Goal: Task Accomplishment & Management: Manage account settings

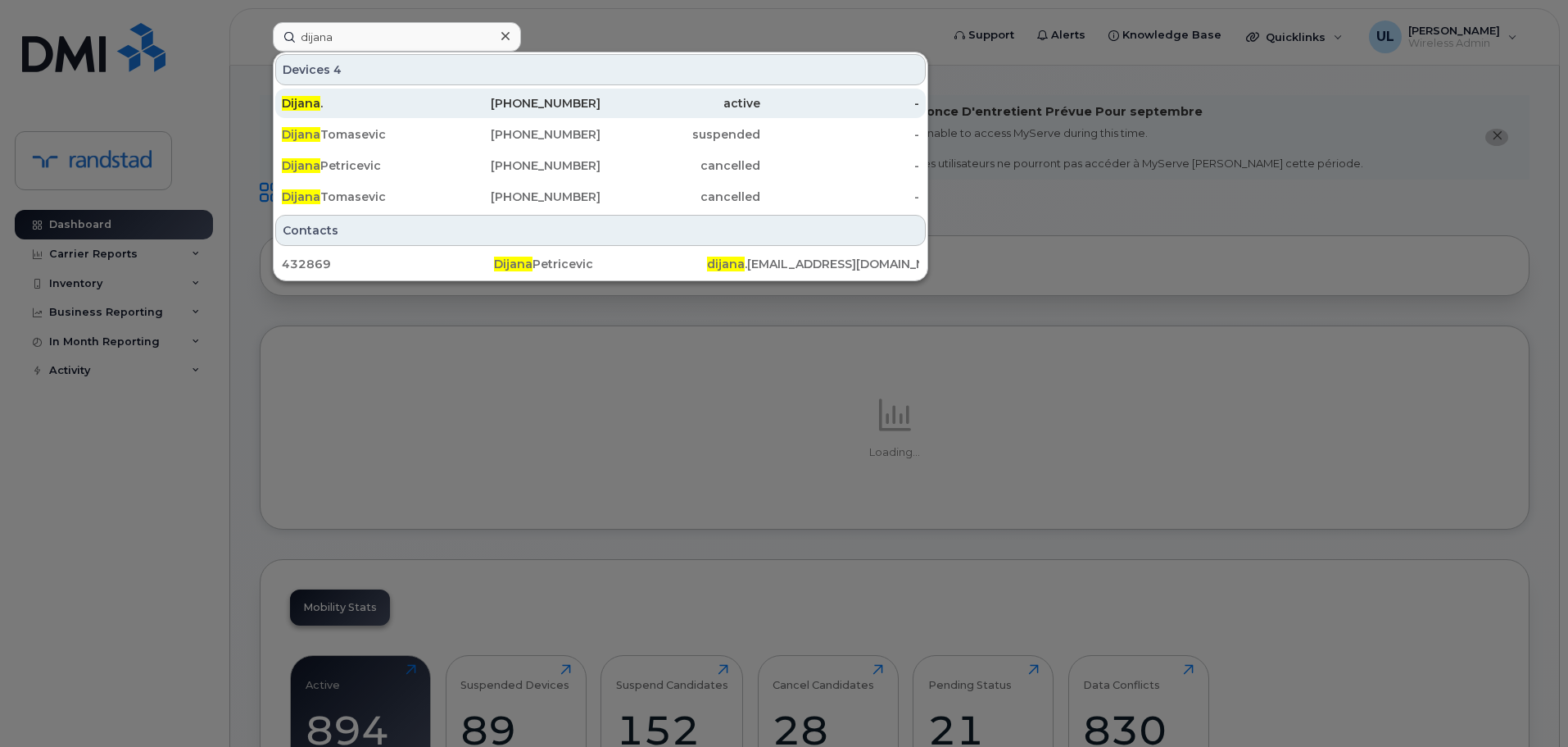
type input "dijana"
click at [512, 101] on div "289-440-1457" at bounding box center [521, 103] width 160 height 16
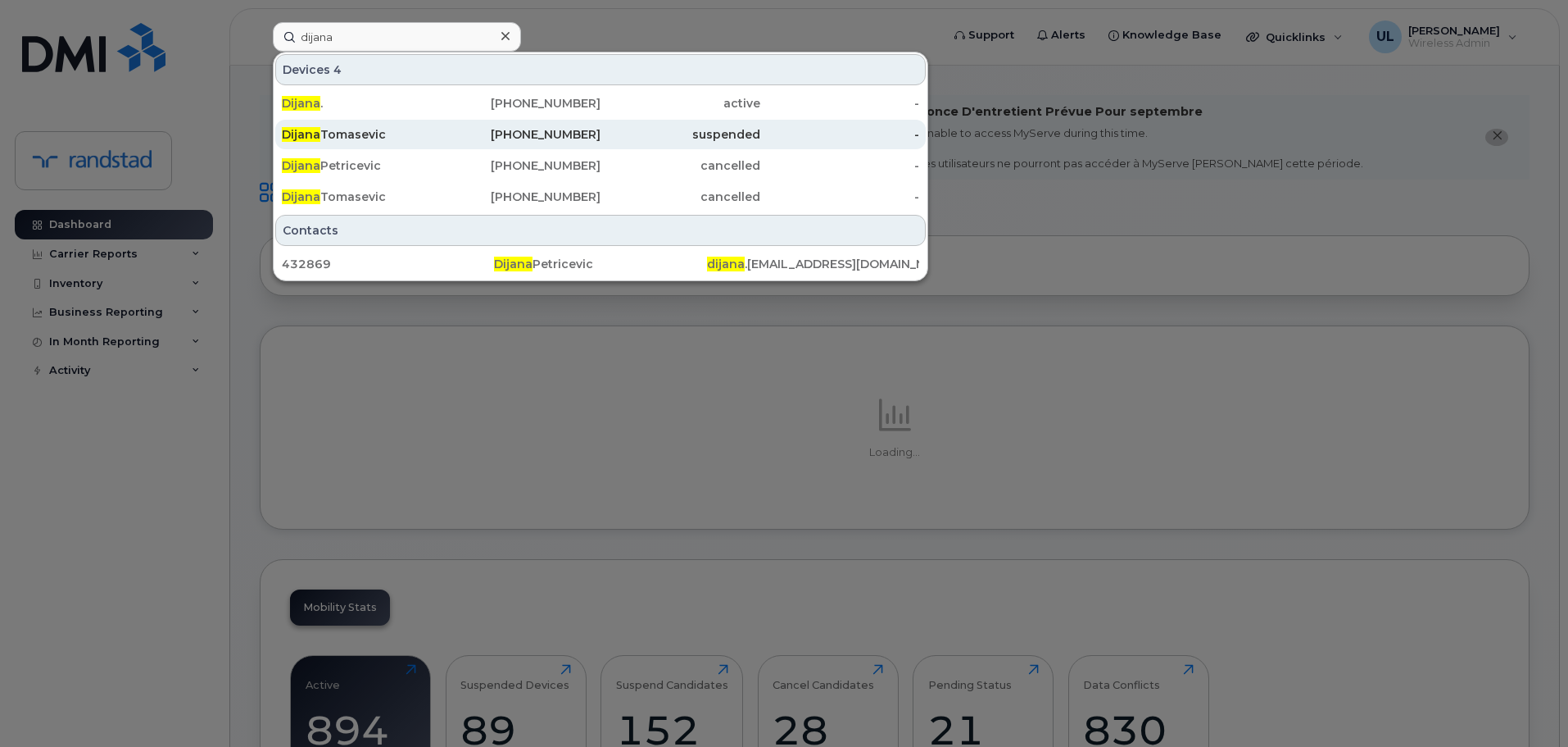
click at [527, 127] on div "365-378-4657" at bounding box center [521, 134] width 160 height 16
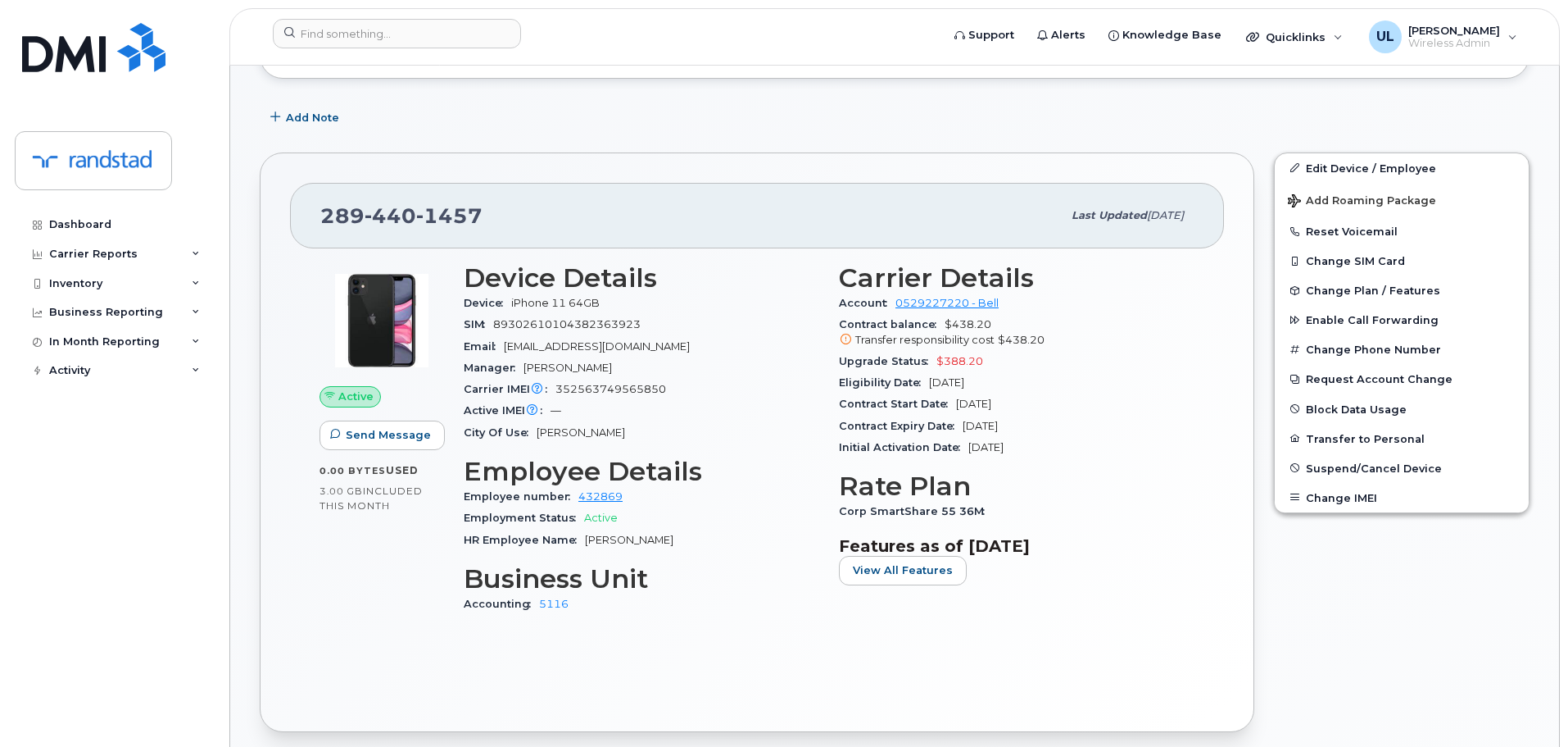
scroll to position [394, 0]
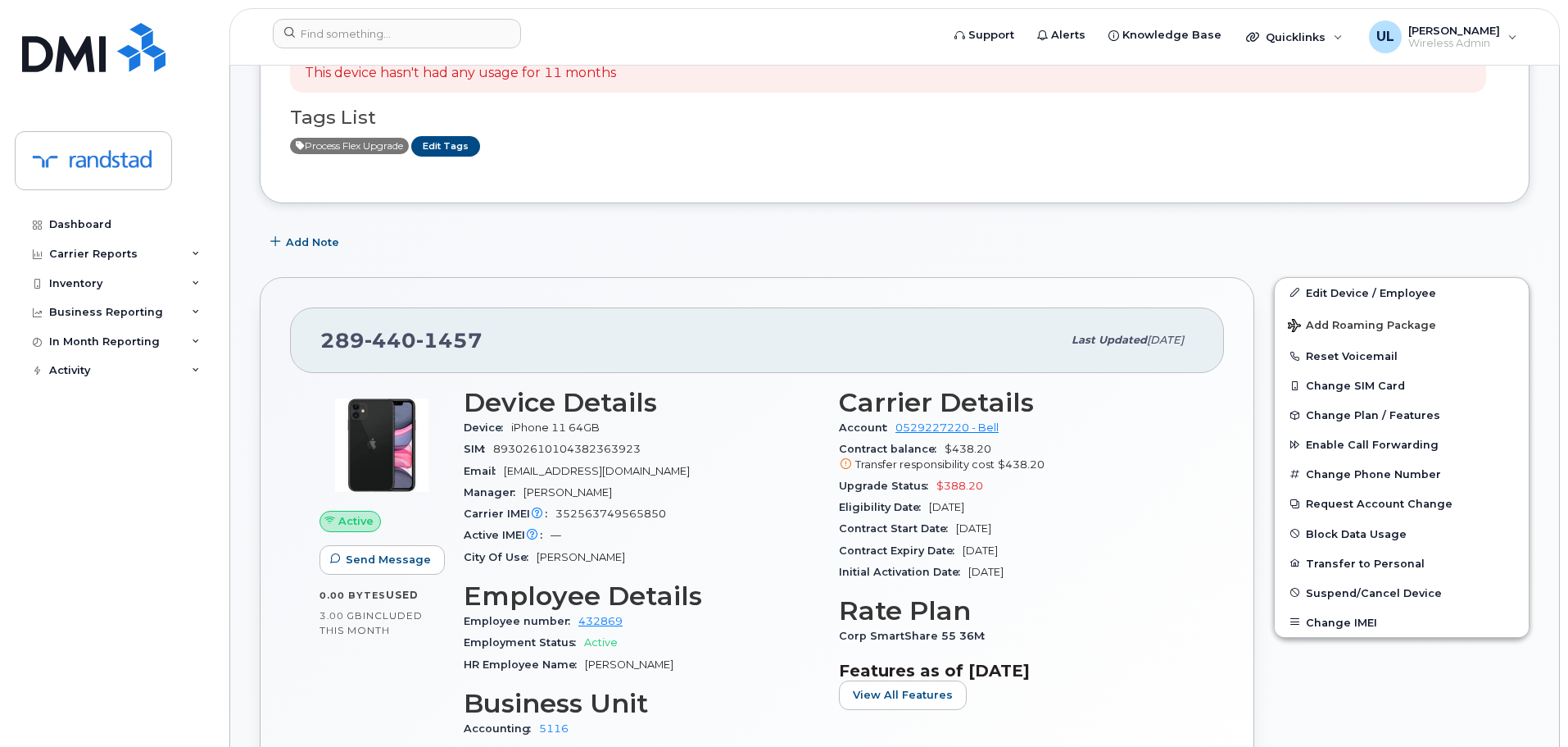
click at [422, 340] on span "1457" at bounding box center [449, 339] width 67 height 24
copy span "289 440 1457"
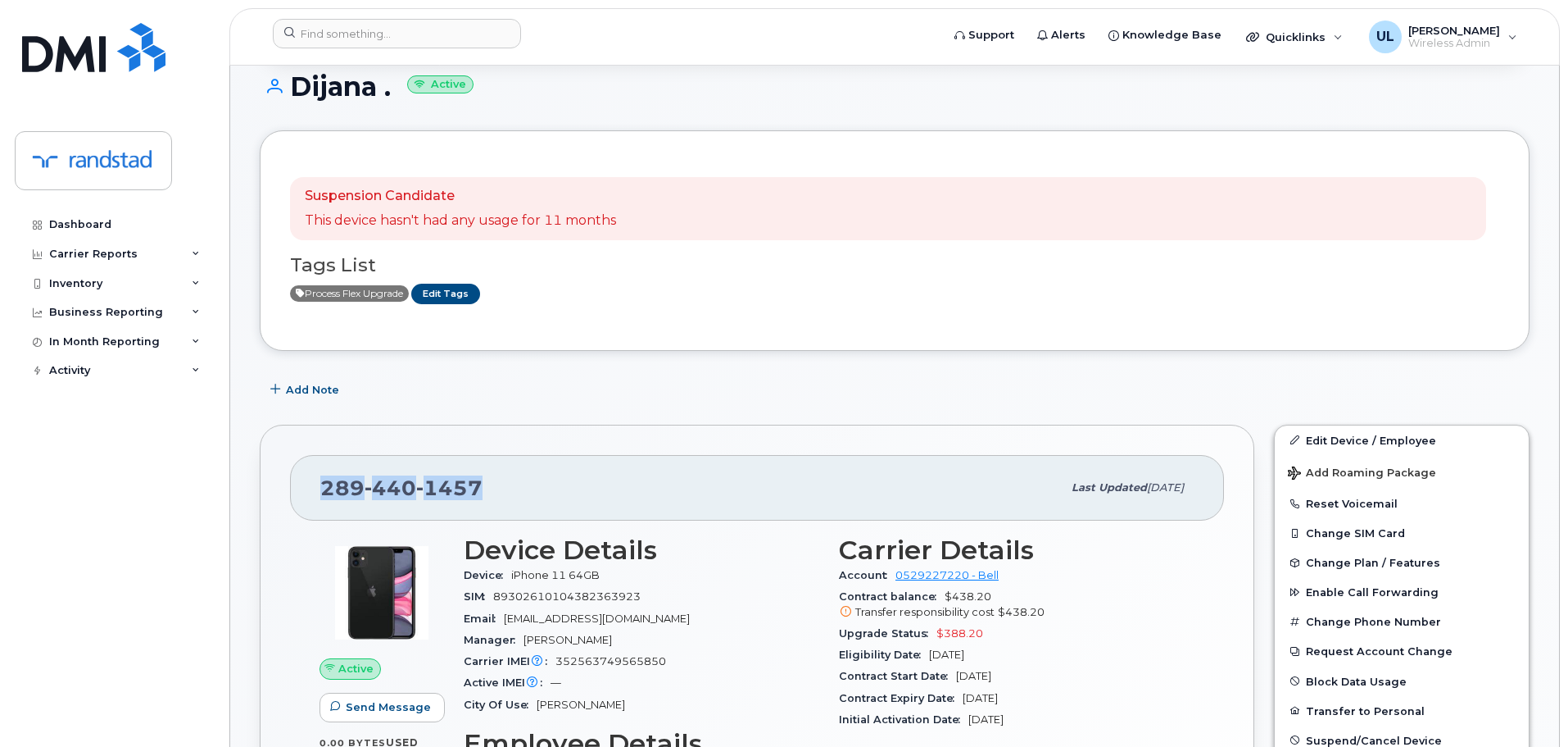
scroll to position [492, 0]
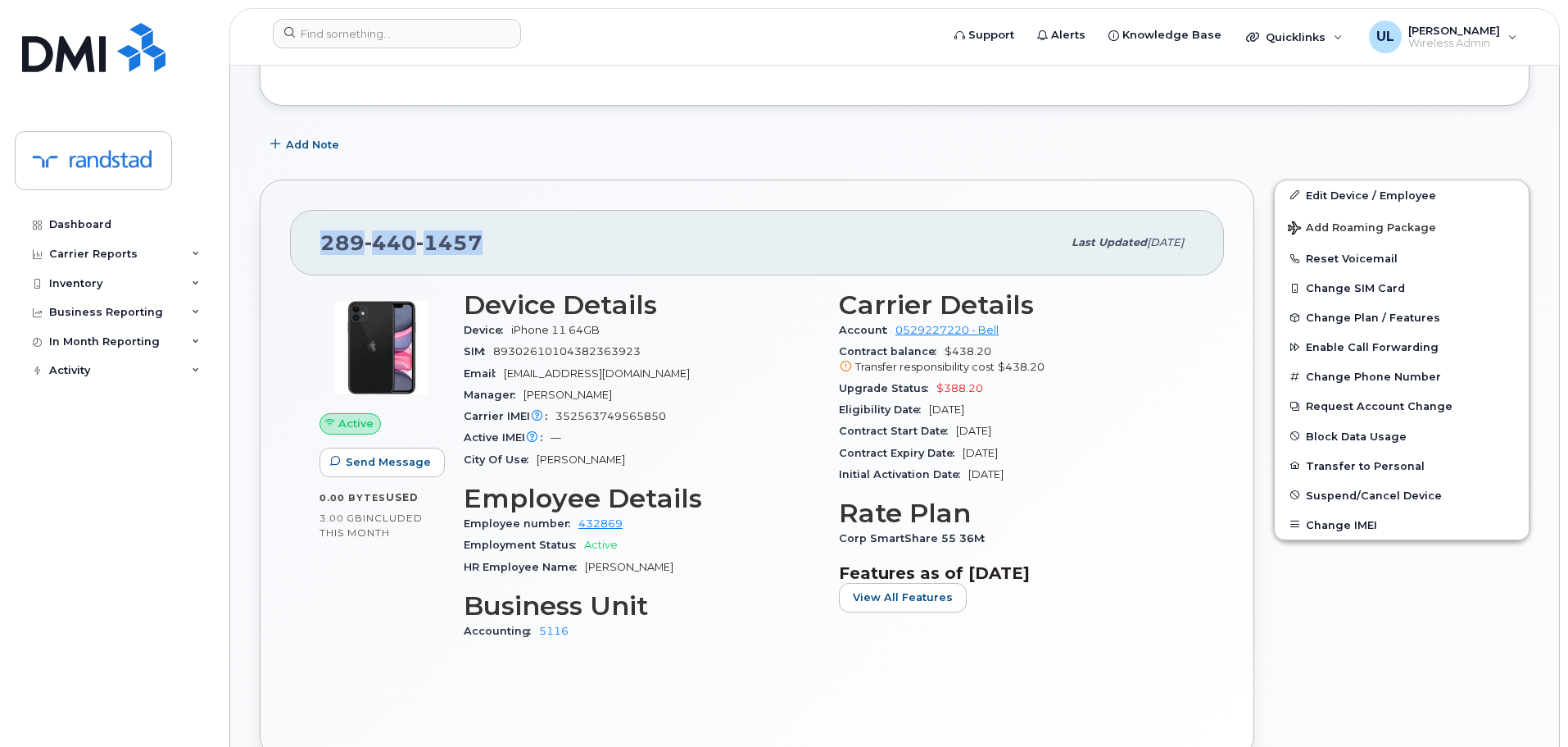
copy span "289 440 1457"
drag, startPoint x: 560, startPoint y: 329, endPoint x: 689, endPoint y: 322, distance: 129.2
click at [689, 322] on div "Device iPhone 11 64GB" at bounding box center [641, 330] width 355 height 22
copy span "iPhone 11 64GB"
click at [594, 416] on span "352563749565850" at bounding box center [610, 416] width 111 height 13
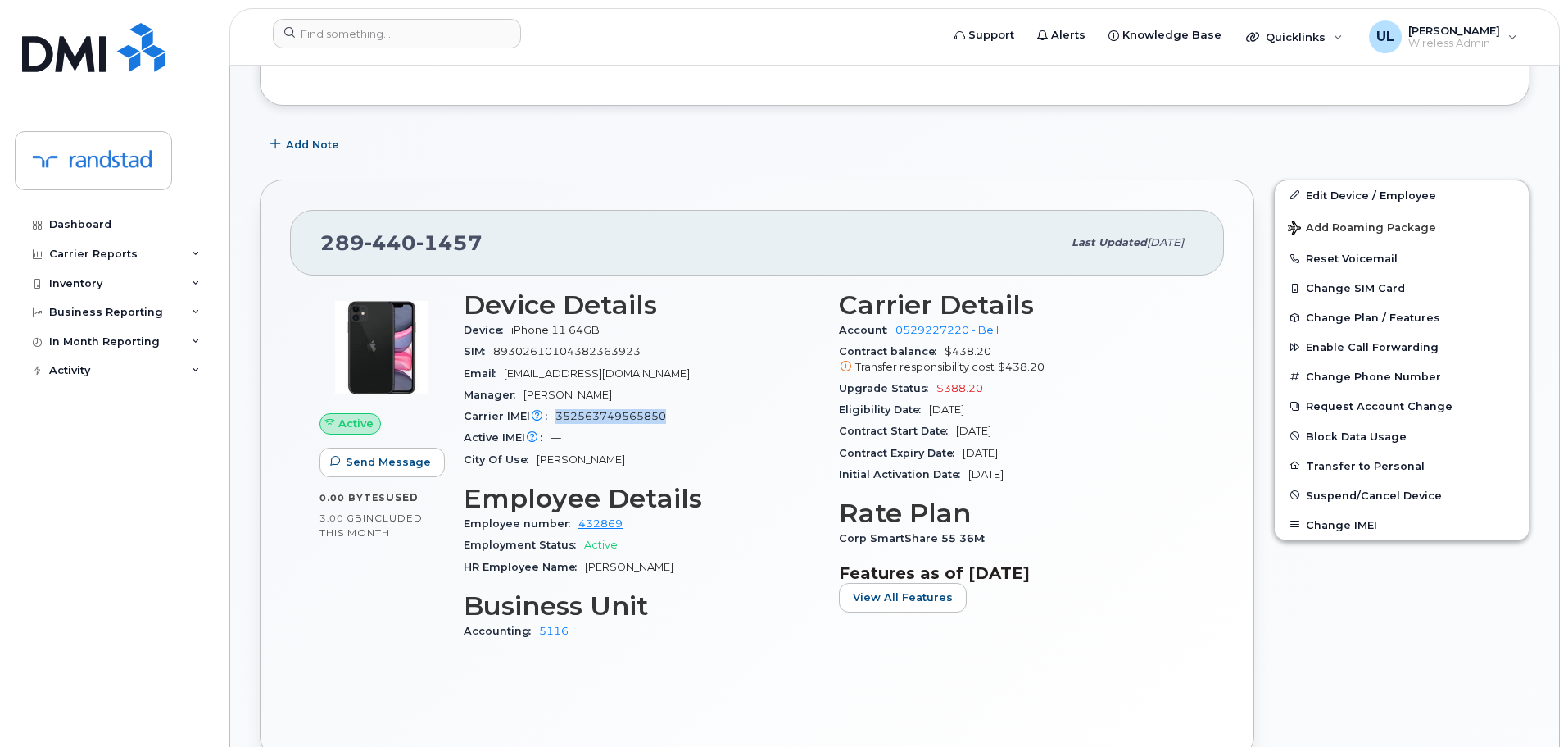
click at [594, 416] on span "352563749565850" at bounding box center [610, 416] width 111 height 13
copy span "352563749565850"
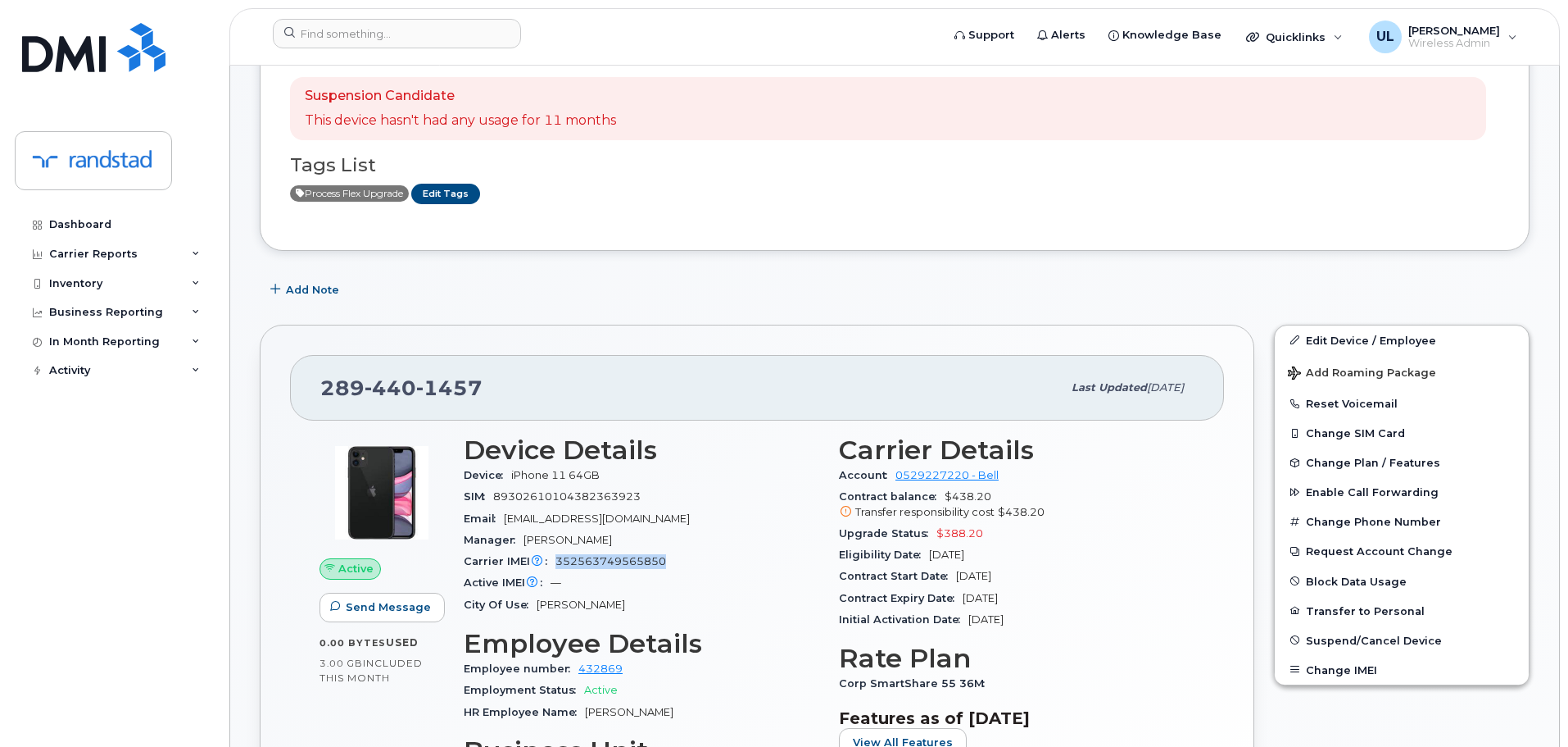
scroll to position [246, 0]
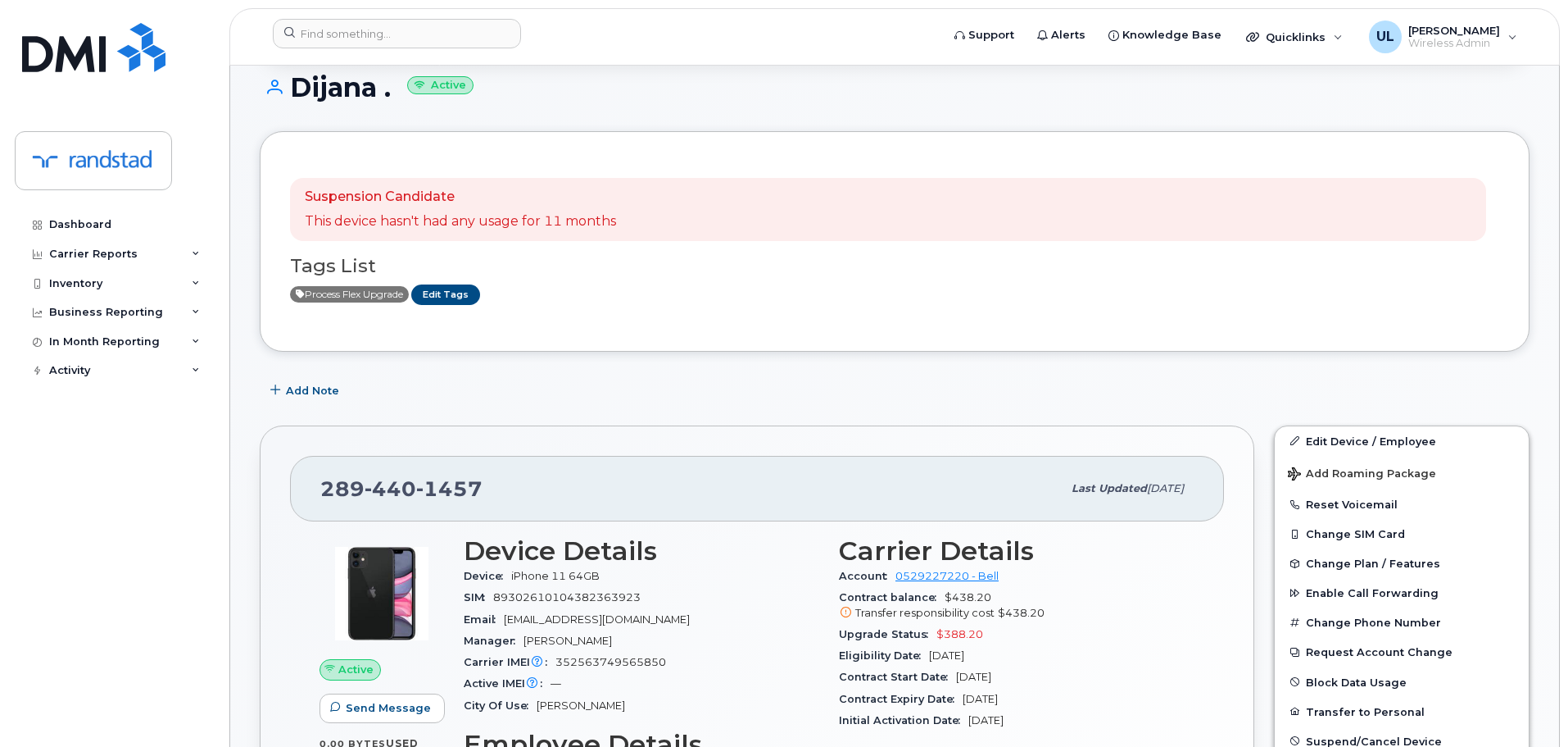
click at [326, 94] on h1 "Dijana . Active" at bounding box center [894, 88] width 1270 height 29
copy h1 "Dijana"
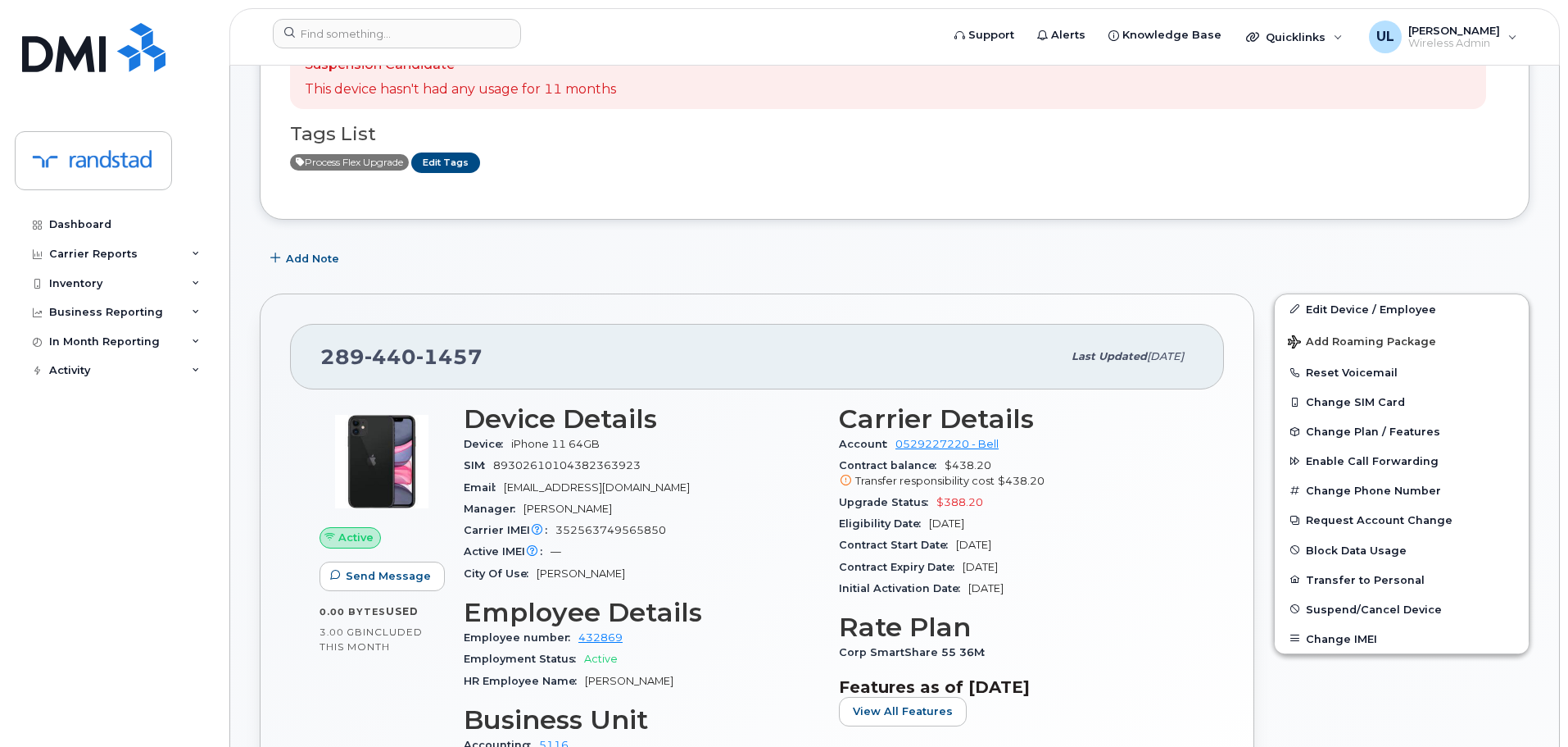
scroll to position [492, 0]
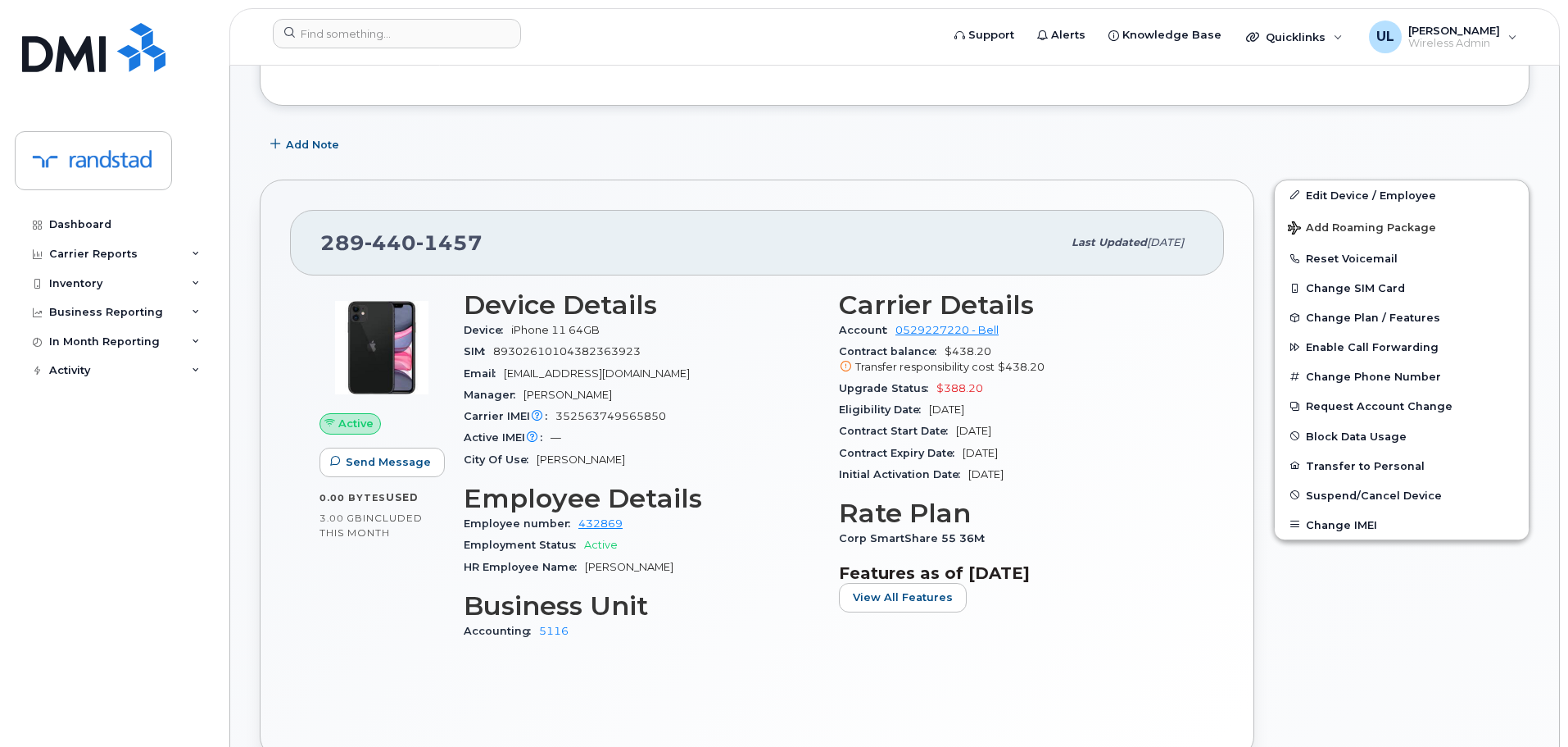
copy section "Contract balance"
drag, startPoint x: 943, startPoint y: 348, endPoint x: 1052, endPoint y: 337, distance: 109.6
click at [1052, 337] on section "Carrier Details Account 0529227220 - Bell Contract balance $438.20 Transfer res…" at bounding box center [1016, 388] width 355 height 195
click at [1005, 339] on div "Account 0529227220 - Bell" at bounding box center [1016, 330] width 355 height 22
drag, startPoint x: 977, startPoint y: 348, endPoint x: 933, endPoint y: 350, distance: 44.0
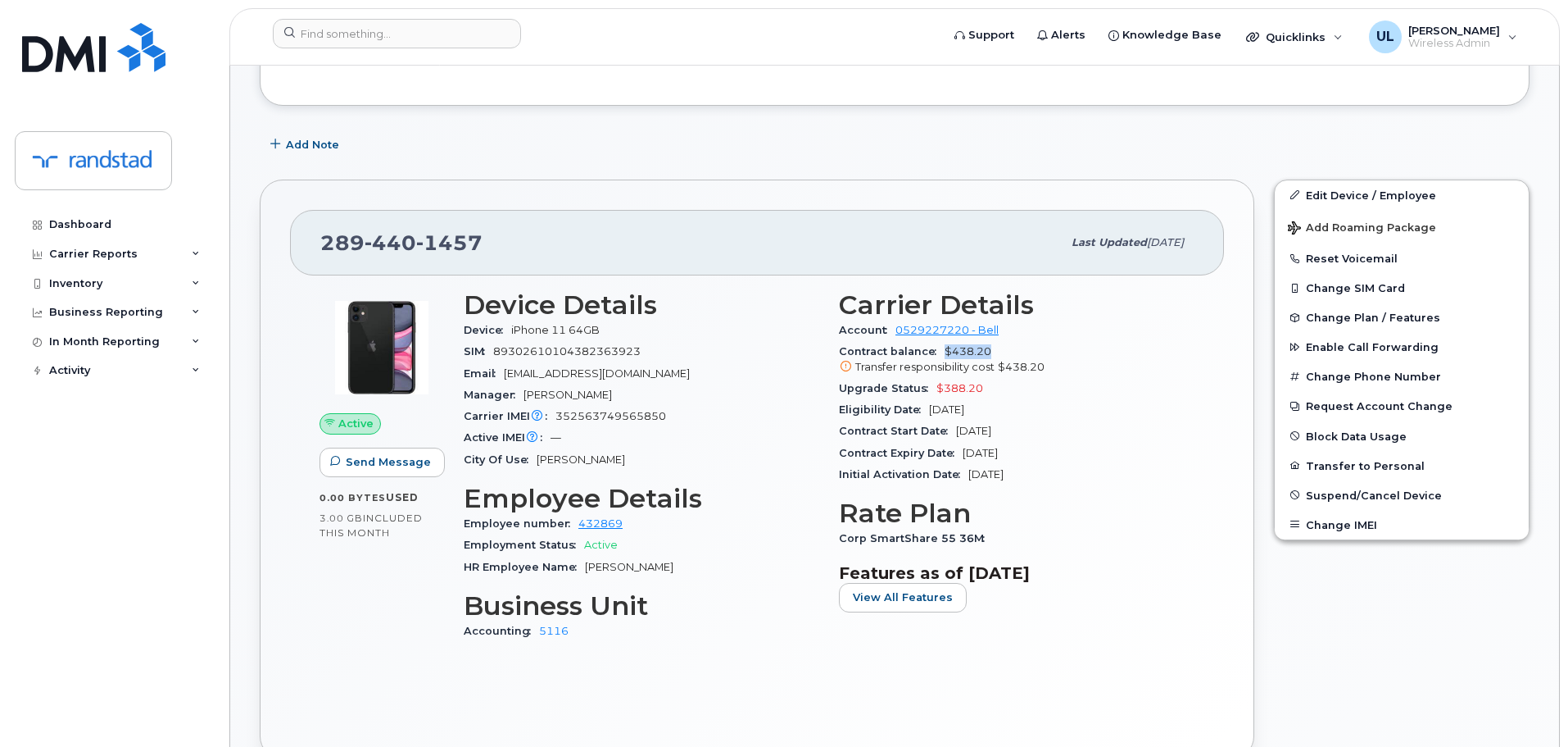
click at [933, 350] on div "Contract balance $438.20 Transfer responsibility cost $438.20" at bounding box center [1016, 359] width 355 height 37
copy span "$438.20"
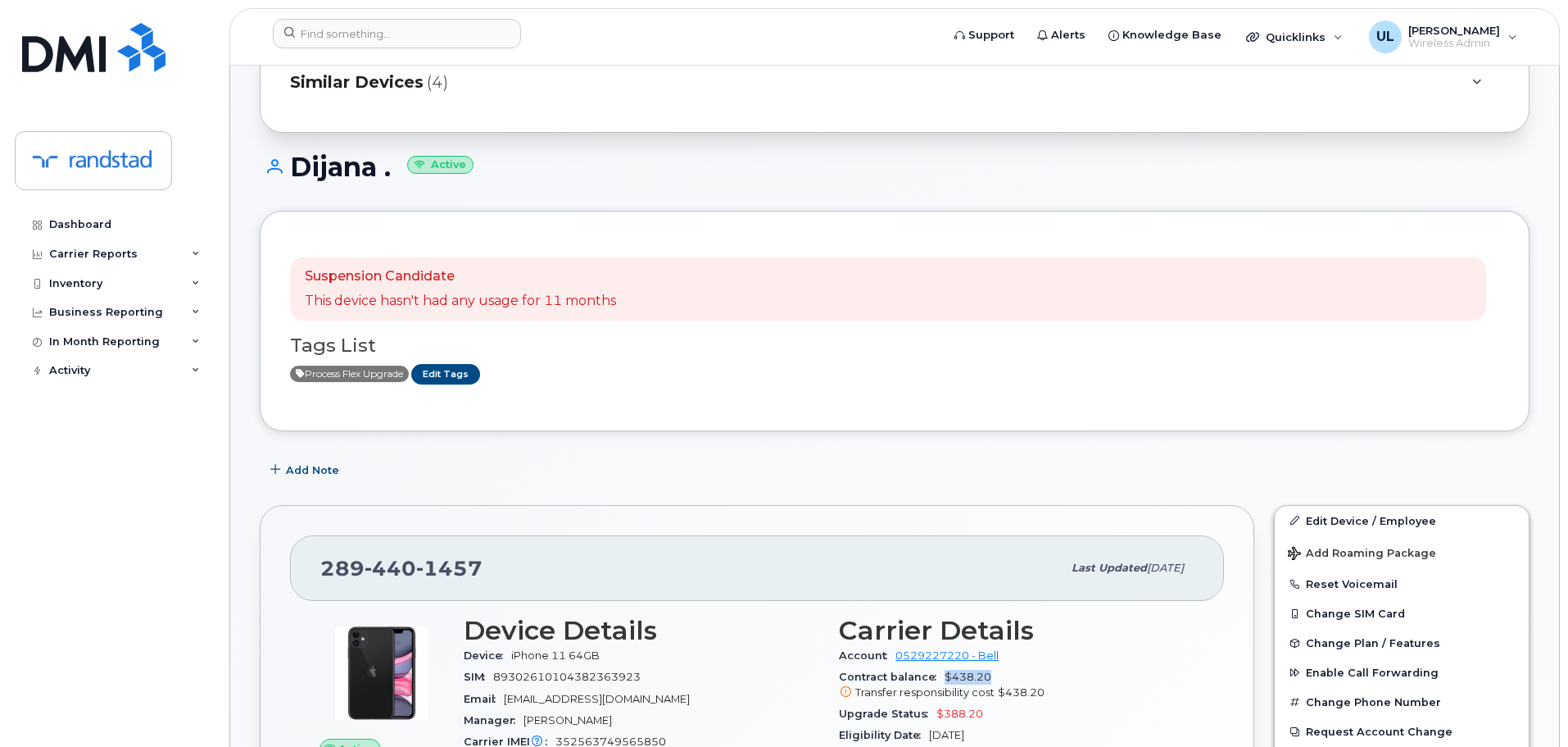
scroll to position [0, 0]
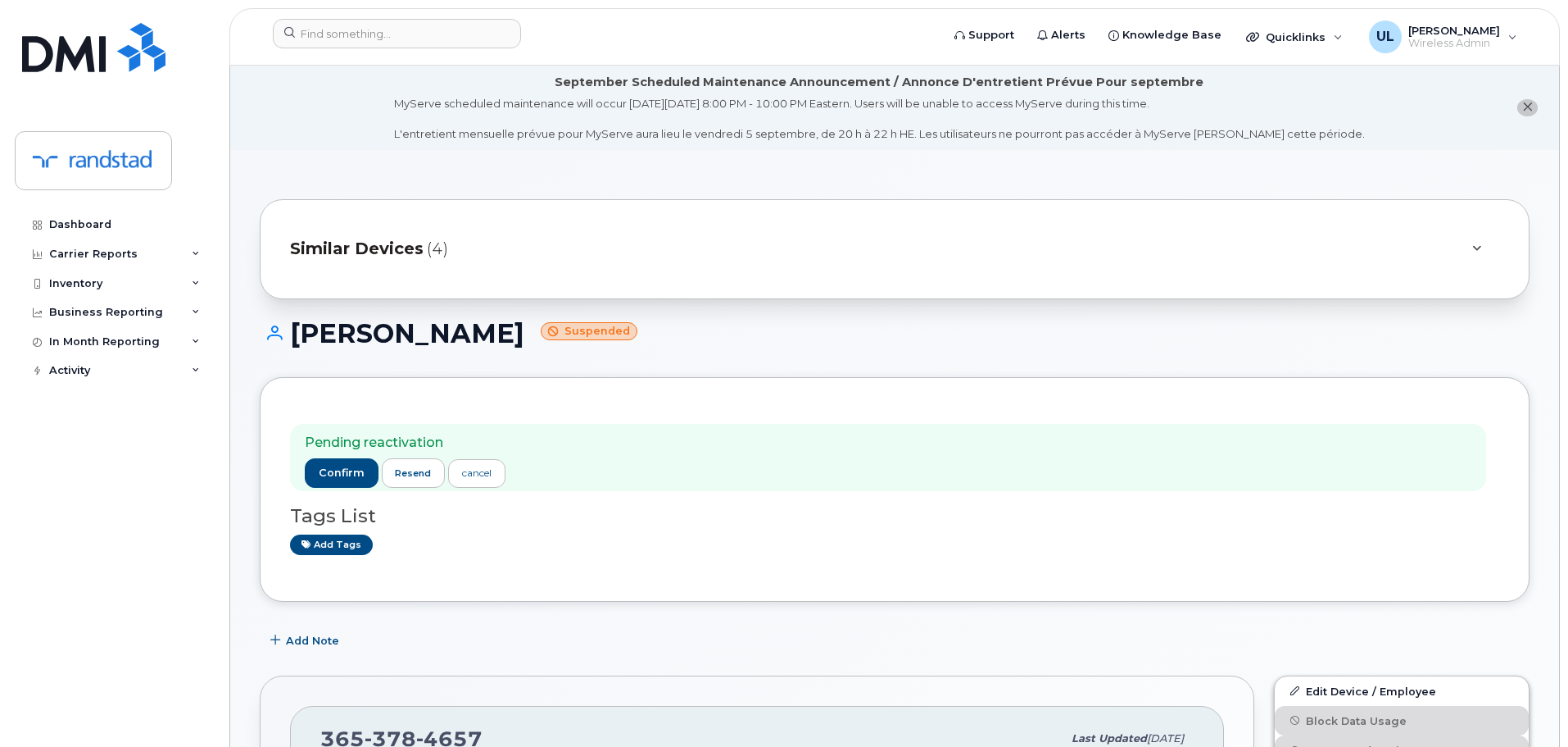
scroll to position [492, 0]
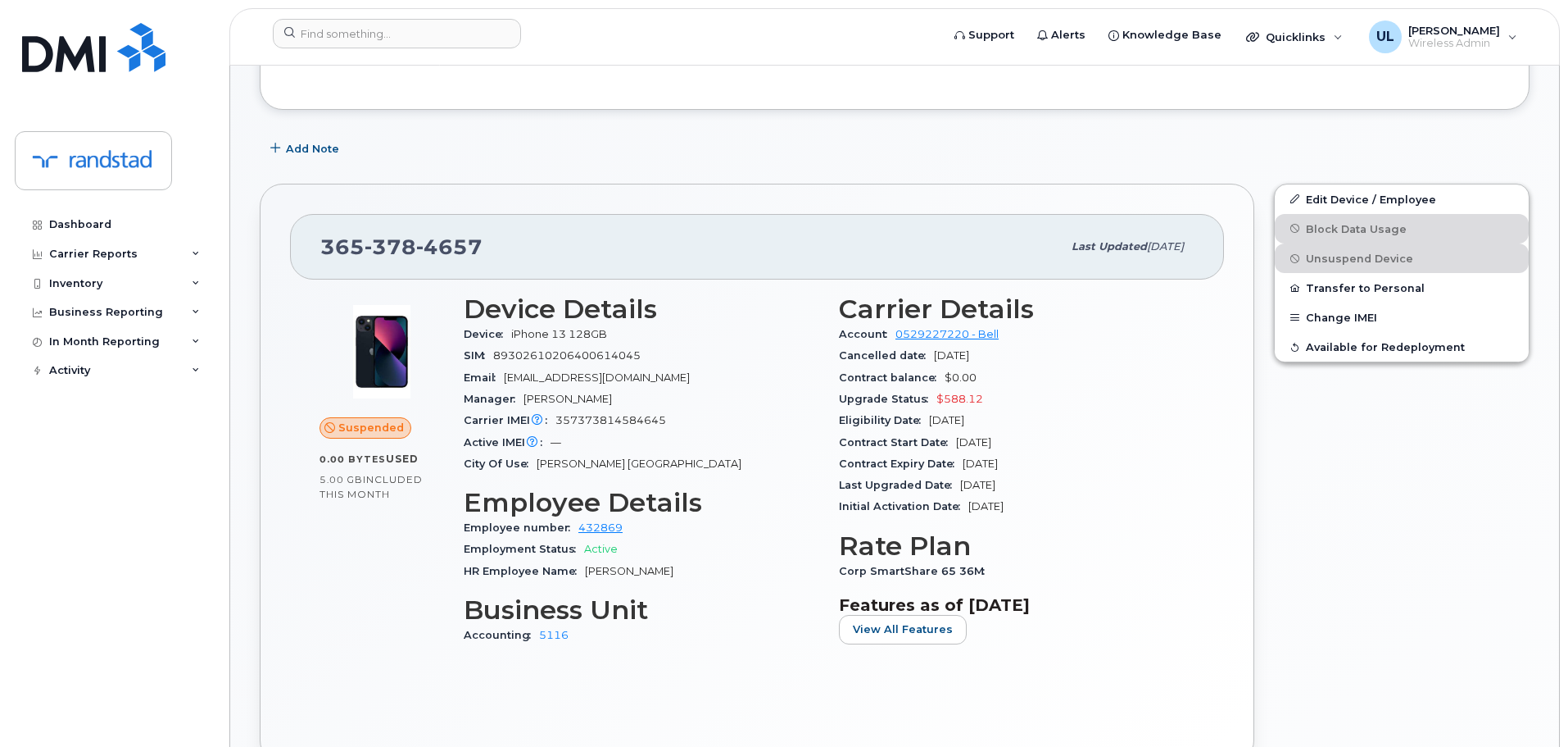
click at [1083, 224] on div "365 378 4657 Last updated Sep 08, 2025" at bounding box center [757, 246] width 934 height 66
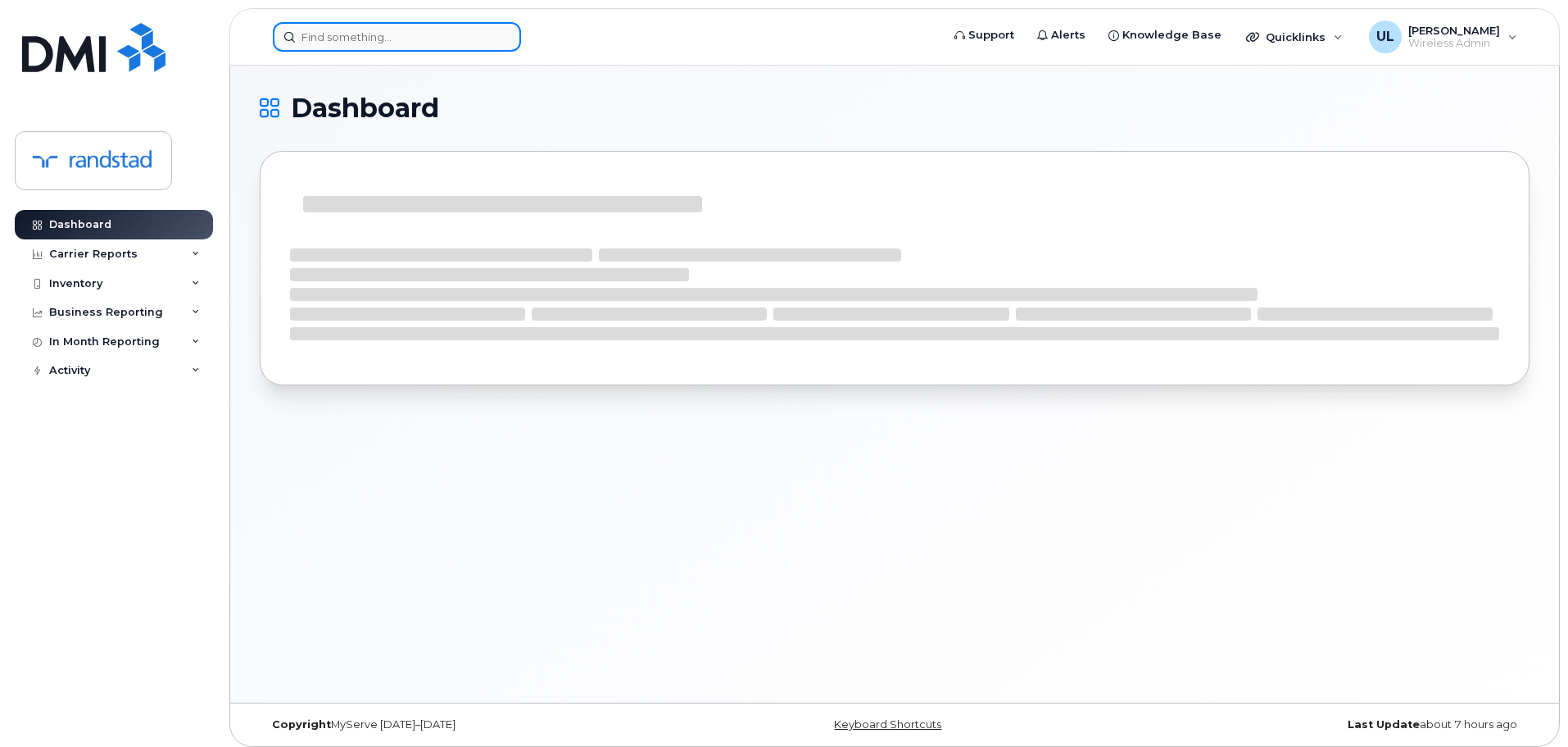
click at [461, 30] on input at bounding box center [397, 37] width 248 height 30
paste input "356851119834329"
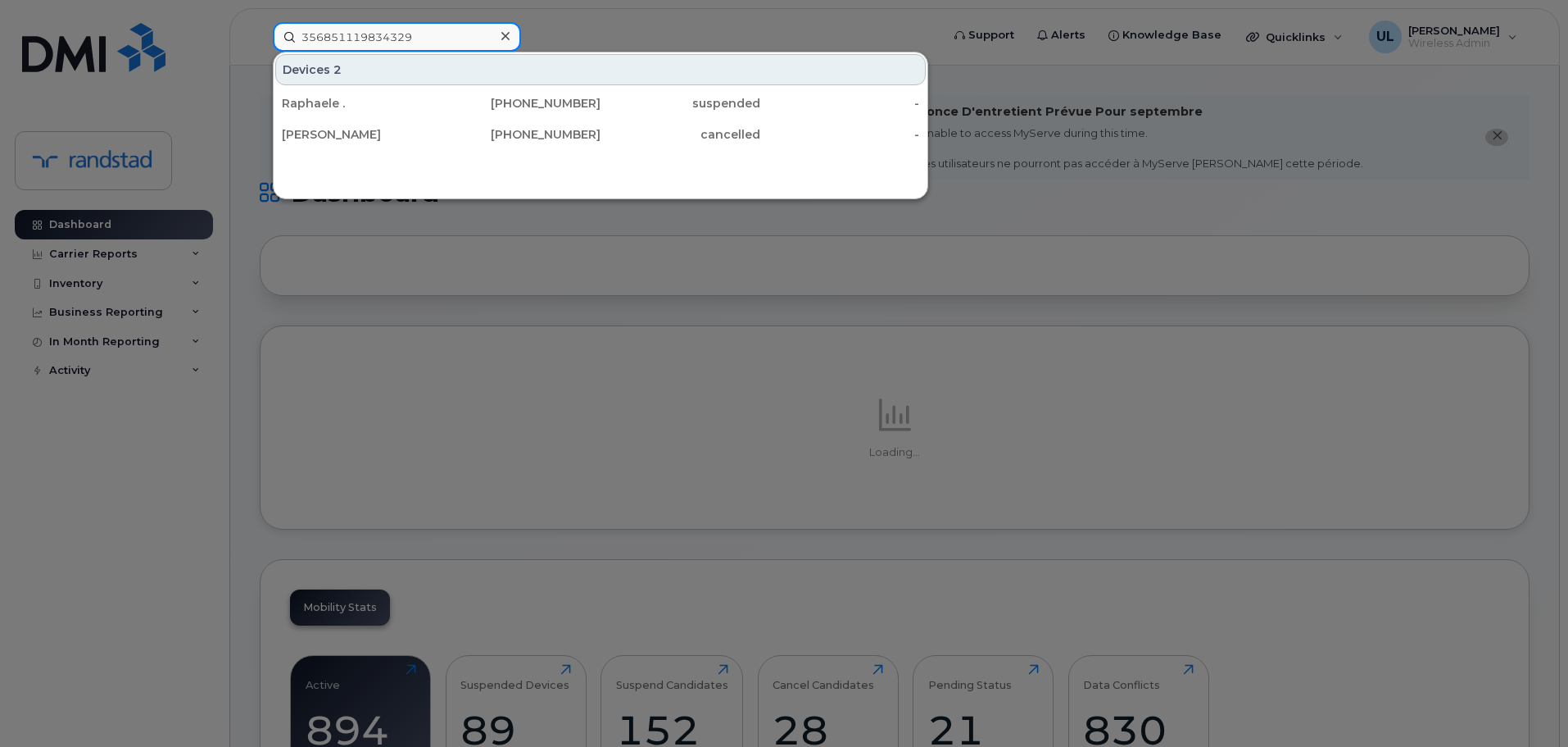
type input "356851119834329"
click at [443, 108] on div "418-571-7457" at bounding box center [521, 103] width 160 height 16
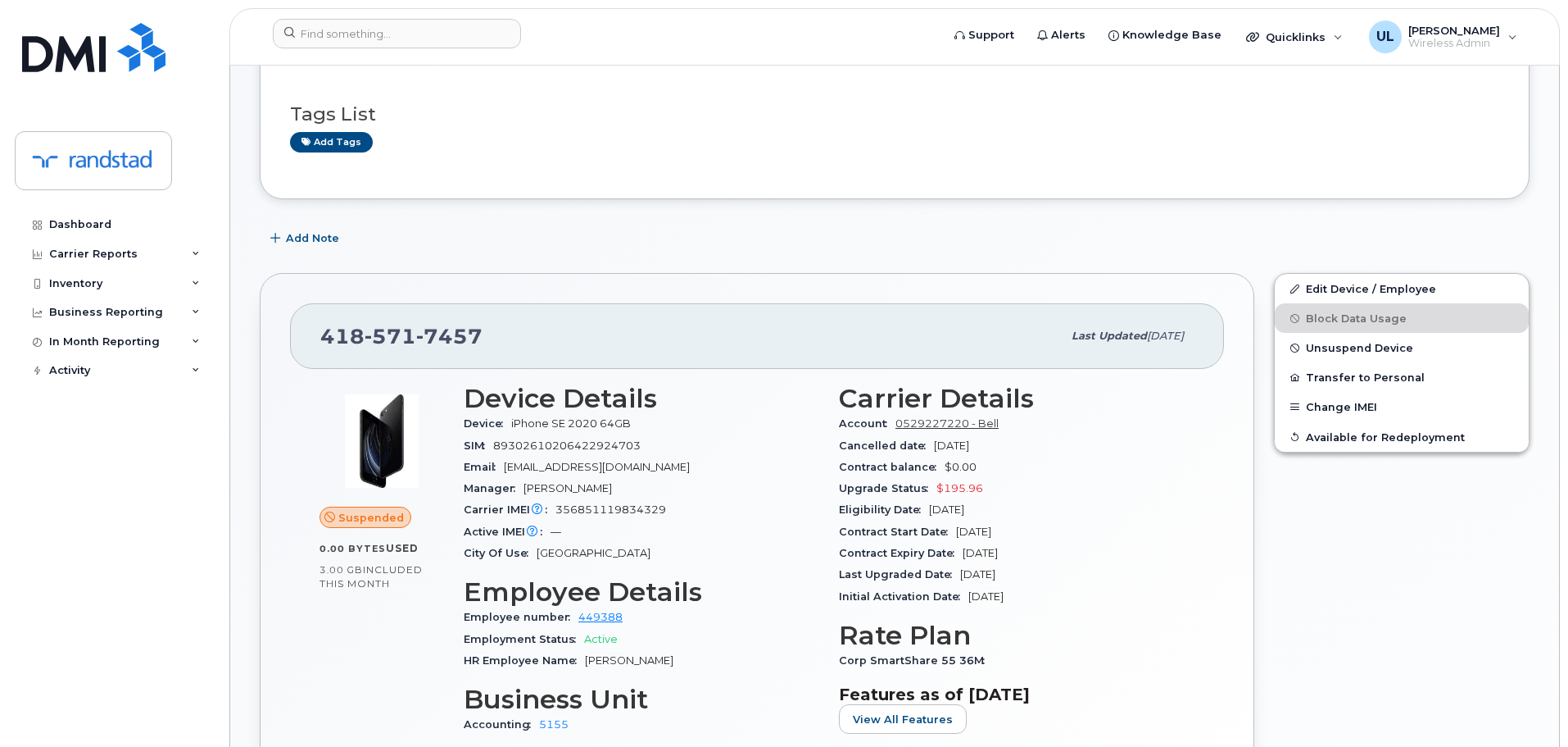
scroll to position [410, 0]
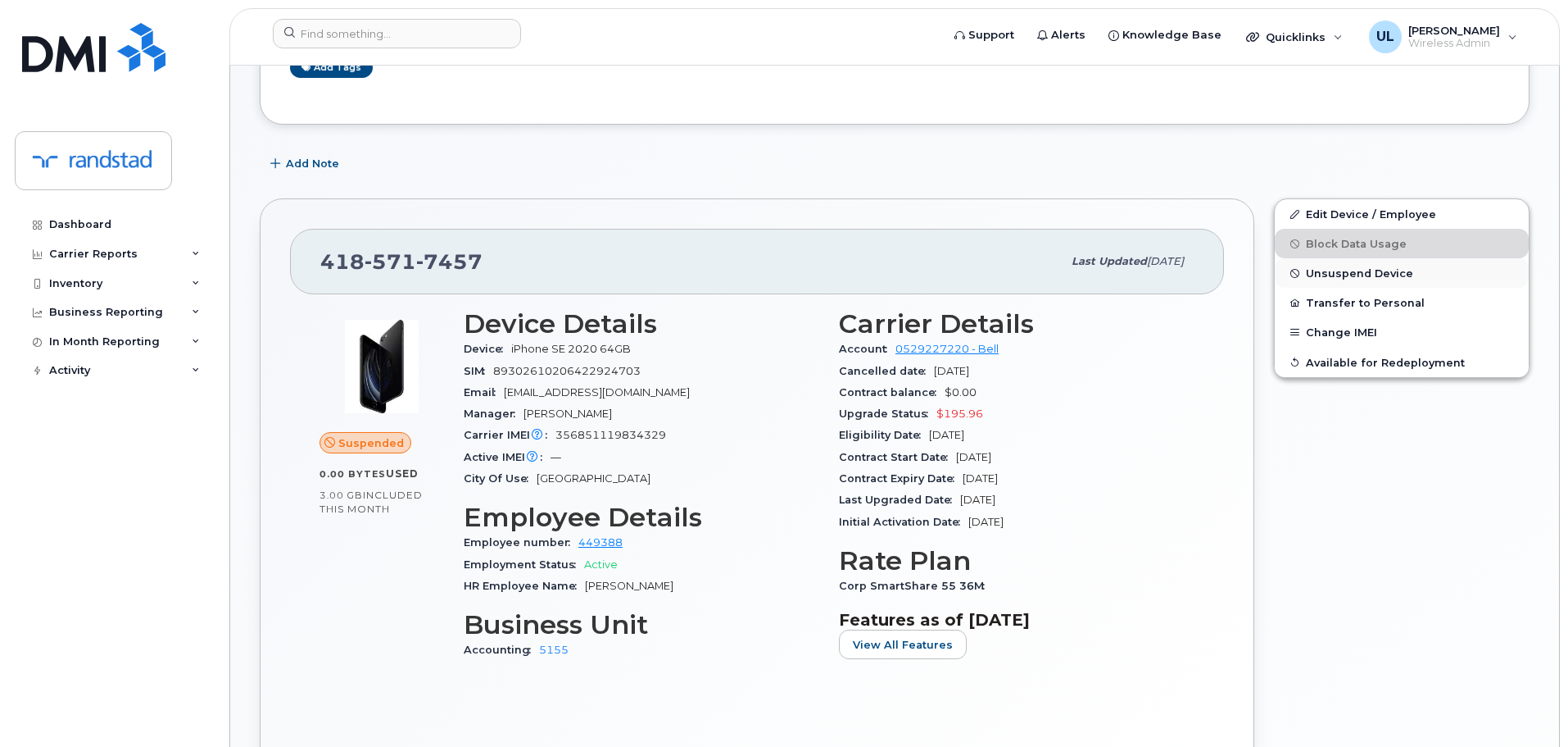
click at [1322, 282] on button "Unsuspend Device" at bounding box center [1402, 272] width 254 height 30
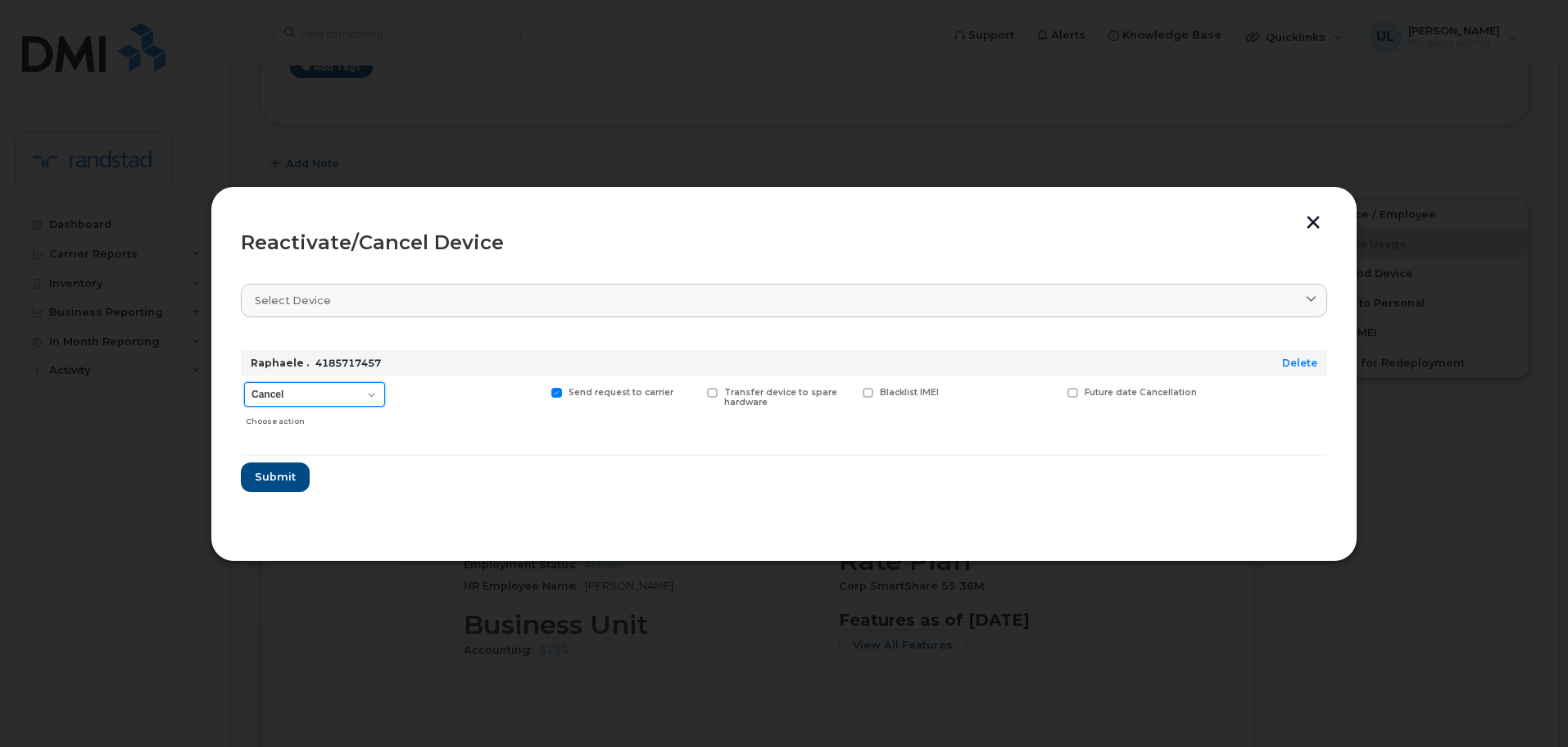
click at [341, 395] on select "Cancel Suspend - Extend Suspension Reactivate" at bounding box center [315, 393] width 141 height 24
select select "[object Object]"
click at [244, 382] on select "Cancel Suspend - Extend Suspension Reactivate" at bounding box center [315, 393] width 141 height 24
click at [299, 475] on button "Submit" at bounding box center [274, 476] width 67 height 30
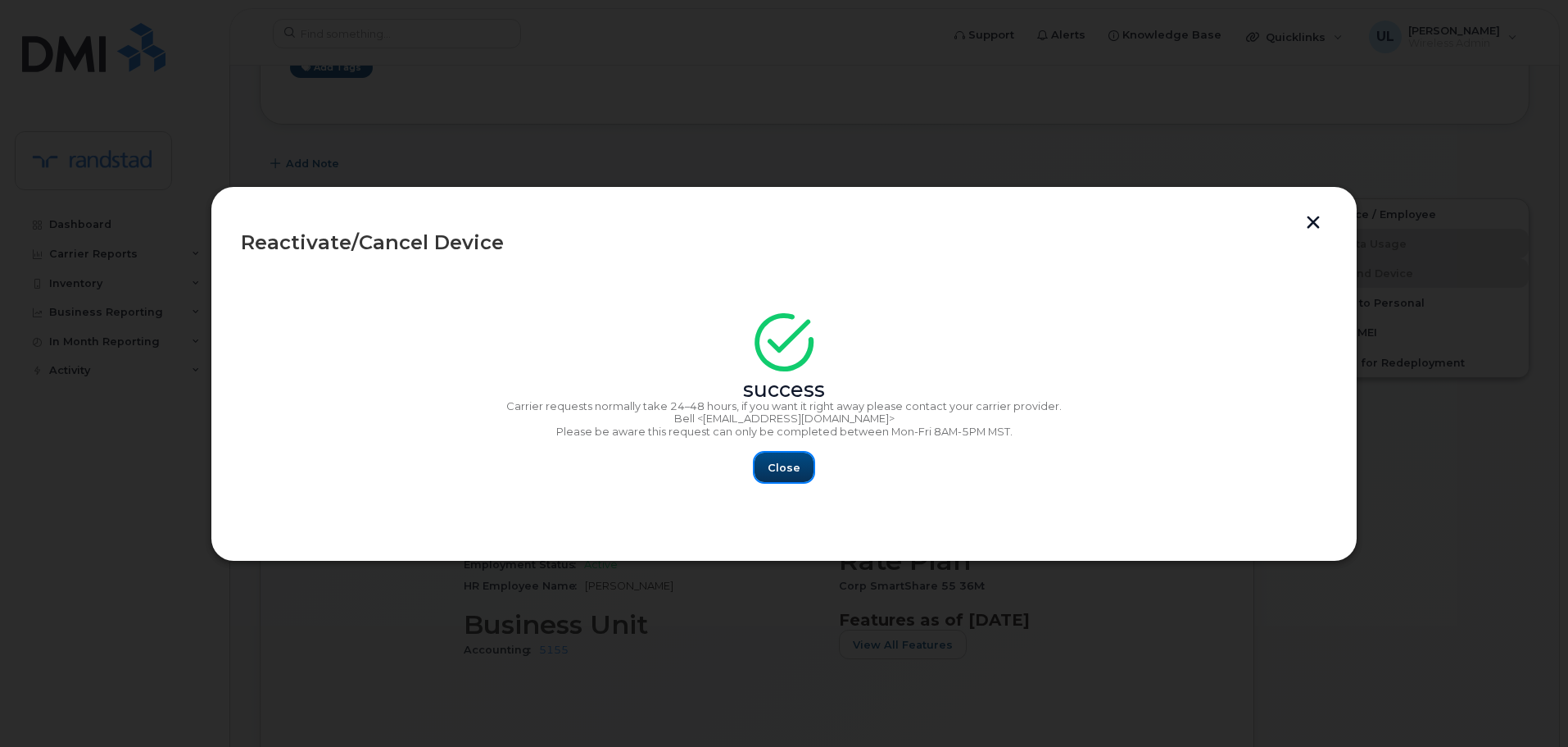
click at [810, 457] on button "Close" at bounding box center [784, 466] width 59 height 30
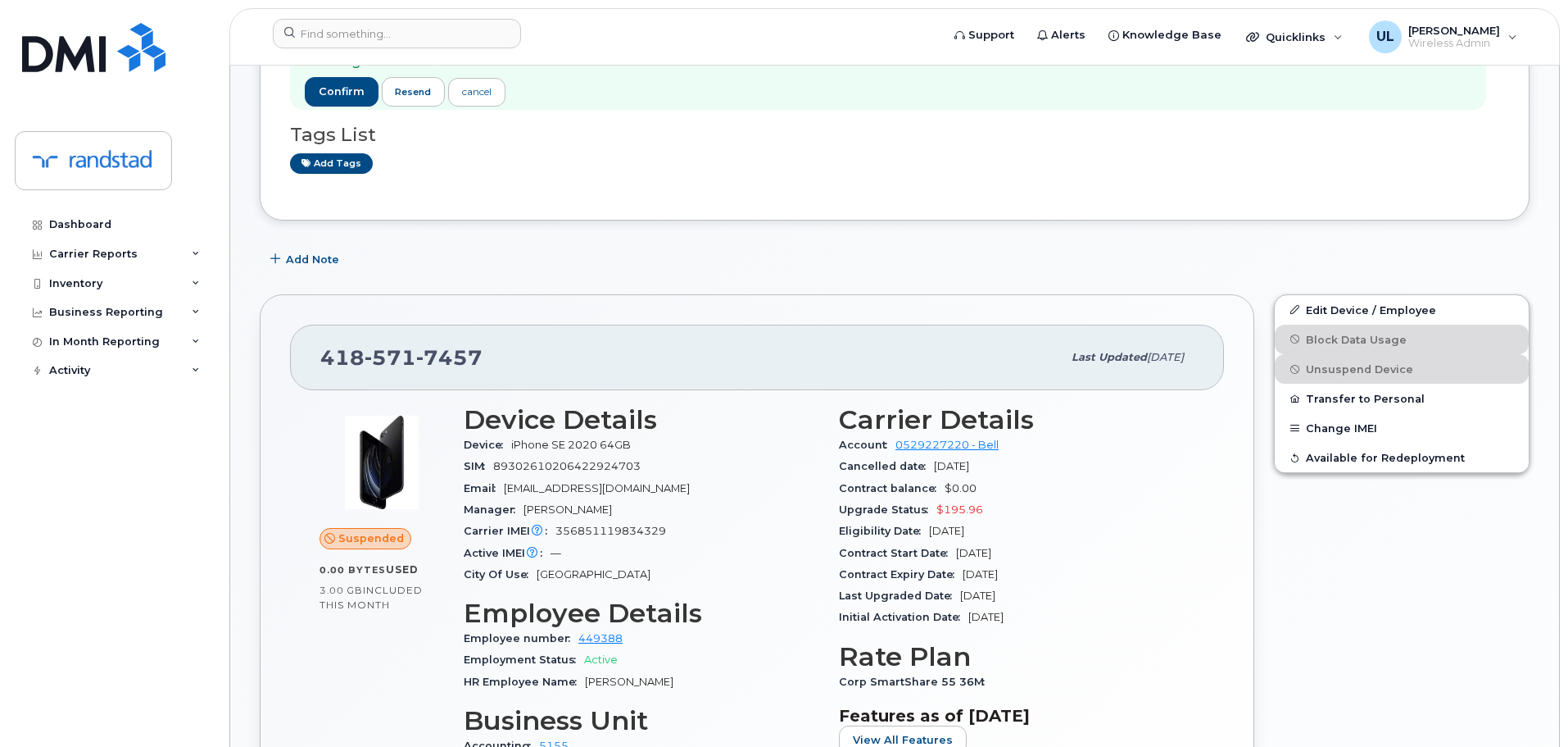
scroll to position [410, 0]
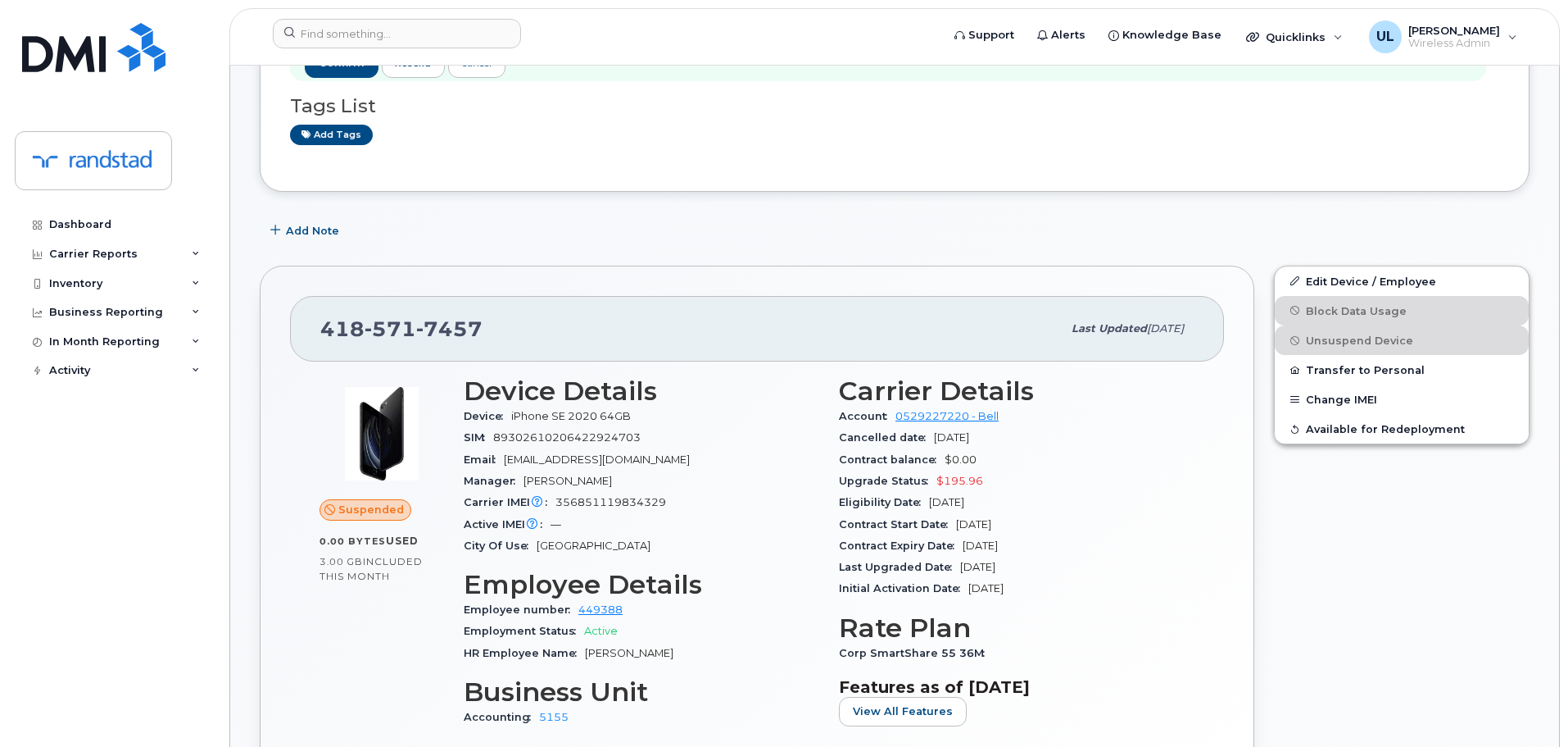
click at [449, 298] on div "418 571 7457 Last updated Jun 02, 2025" at bounding box center [757, 328] width 934 height 66
click at [449, 299] on div "418 571 7457 Last updated Jun 02, 2025" at bounding box center [757, 328] width 934 height 66
copy span "418 571 7457"
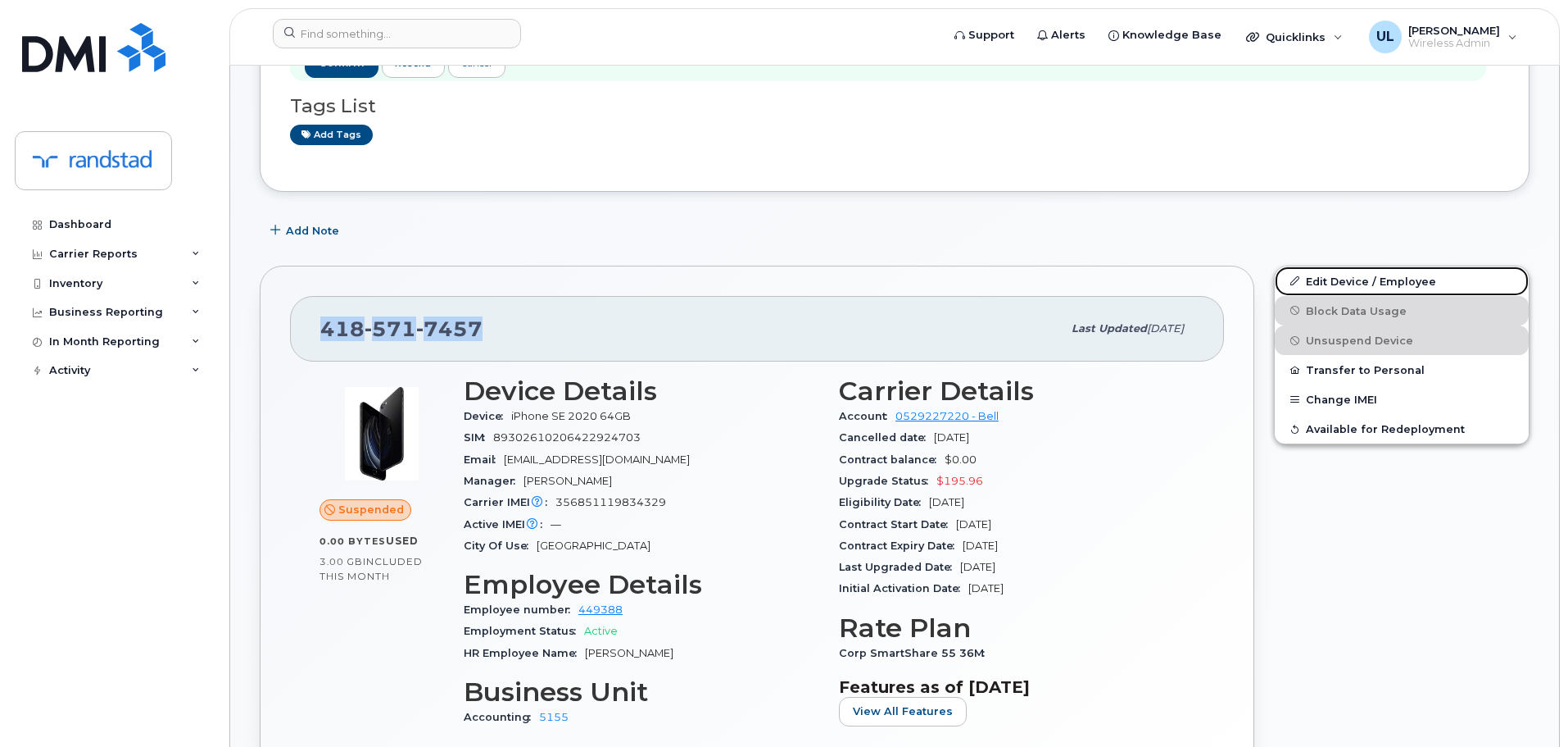
drag, startPoint x: 1345, startPoint y: 280, endPoint x: 1329, endPoint y: 245, distance: 38.5
click at [1345, 280] on link "Edit Device / Employee" at bounding box center [1402, 281] width 254 height 30
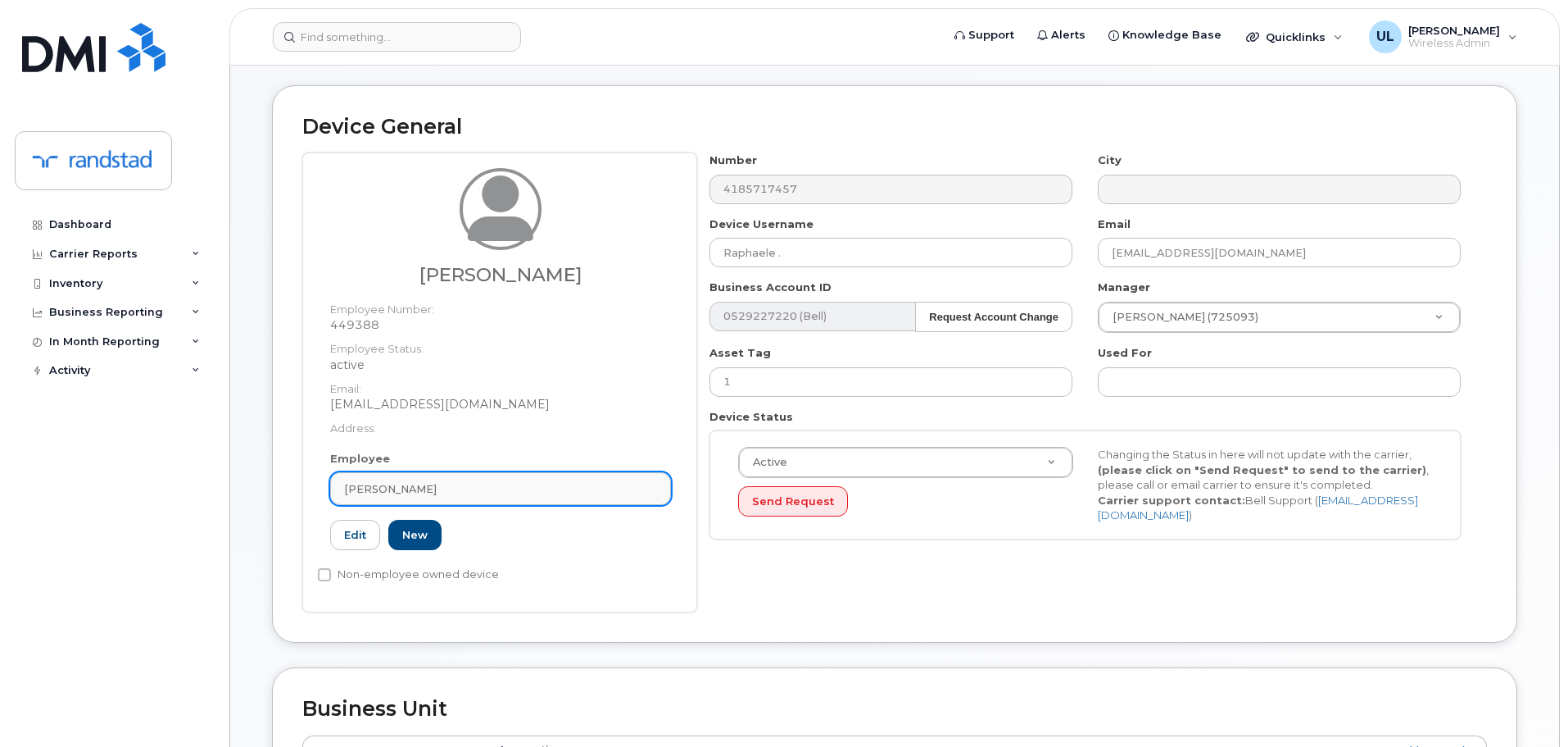
scroll to position [246, 0]
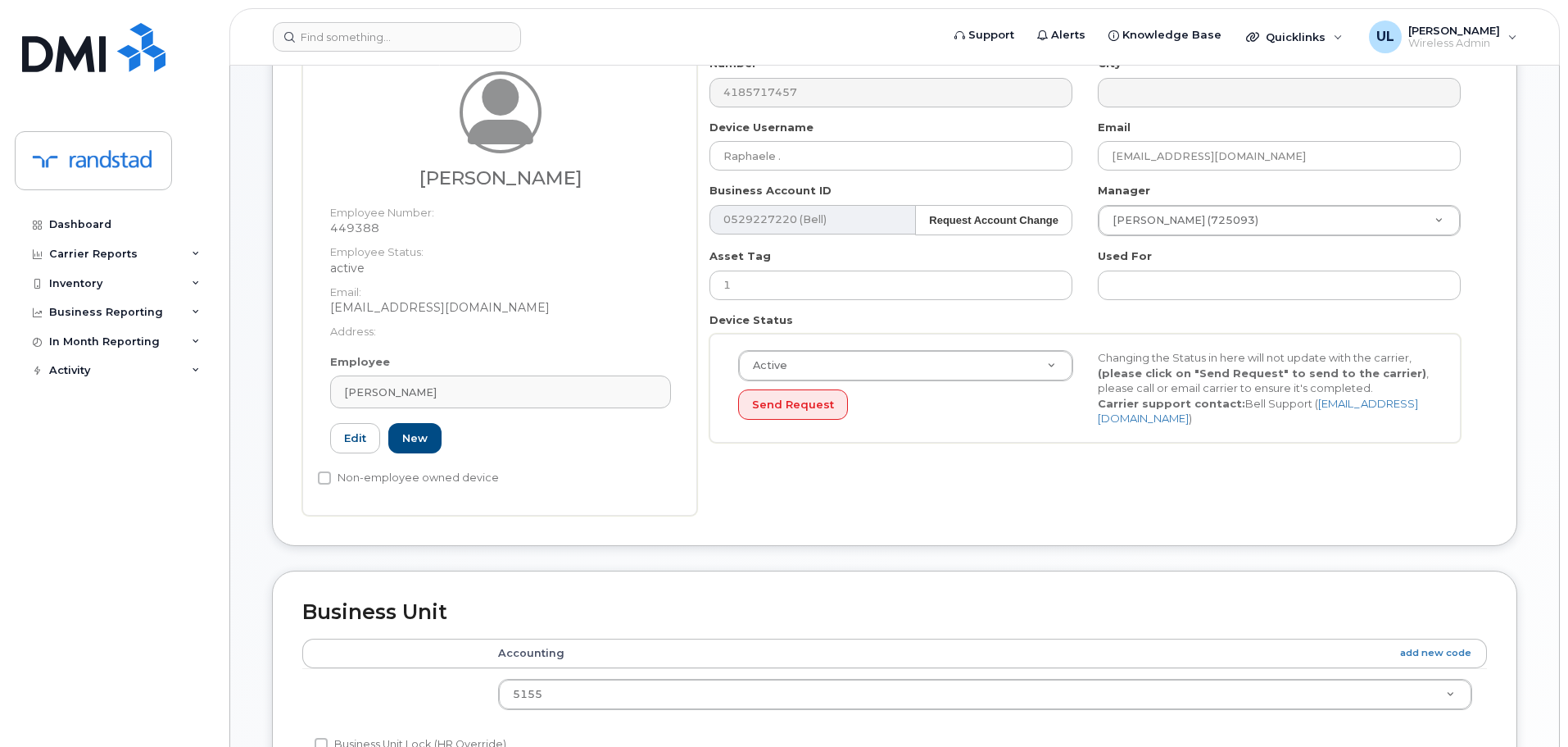
click at [626, 372] on div "Employee [PERSON_NAME] Type first three symbols or more 449388 Edit New" at bounding box center [500, 410] width 365 height 114
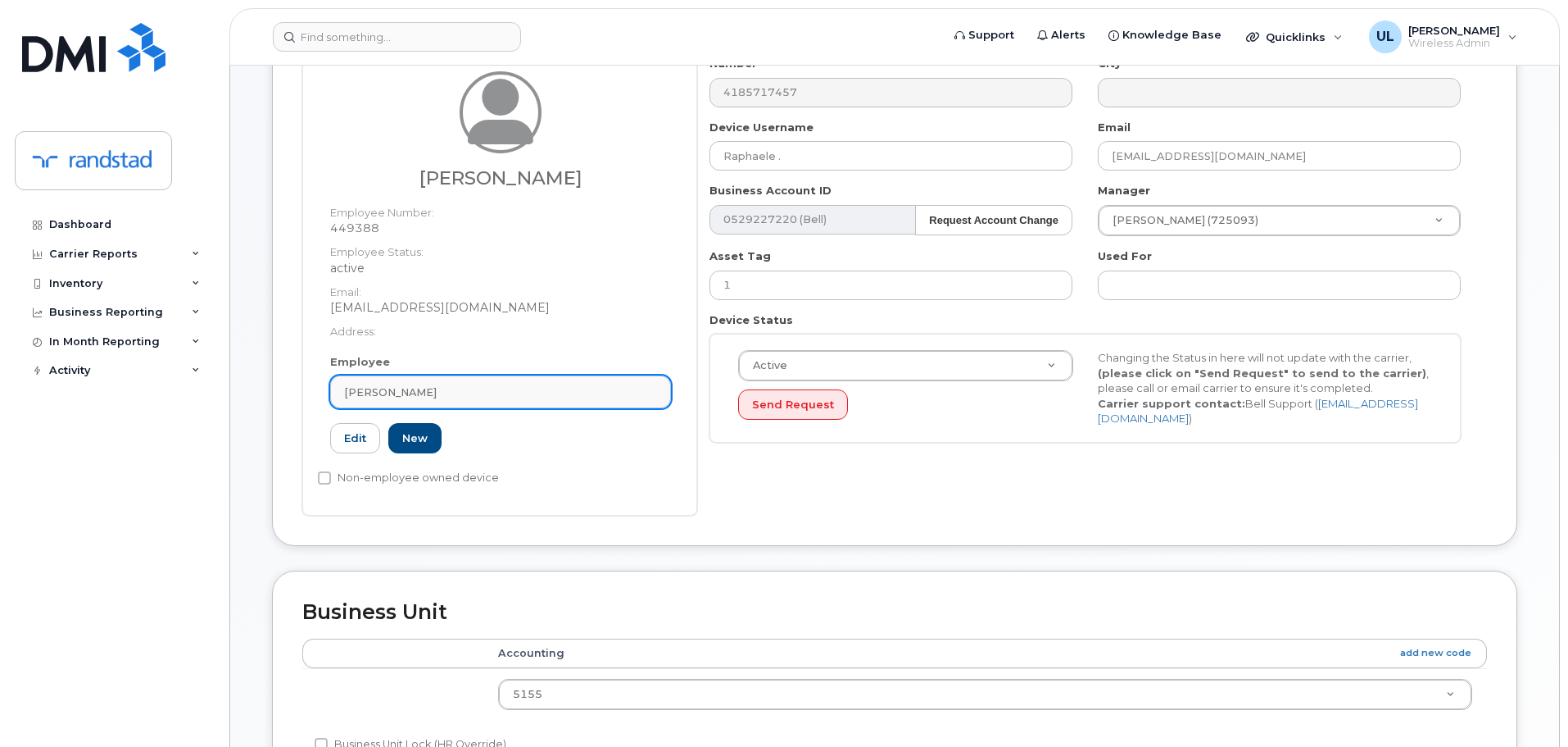
click at [631, 386] on div "[PERSON_NAME]" at bounding box center [500, 392] width 313 height 15
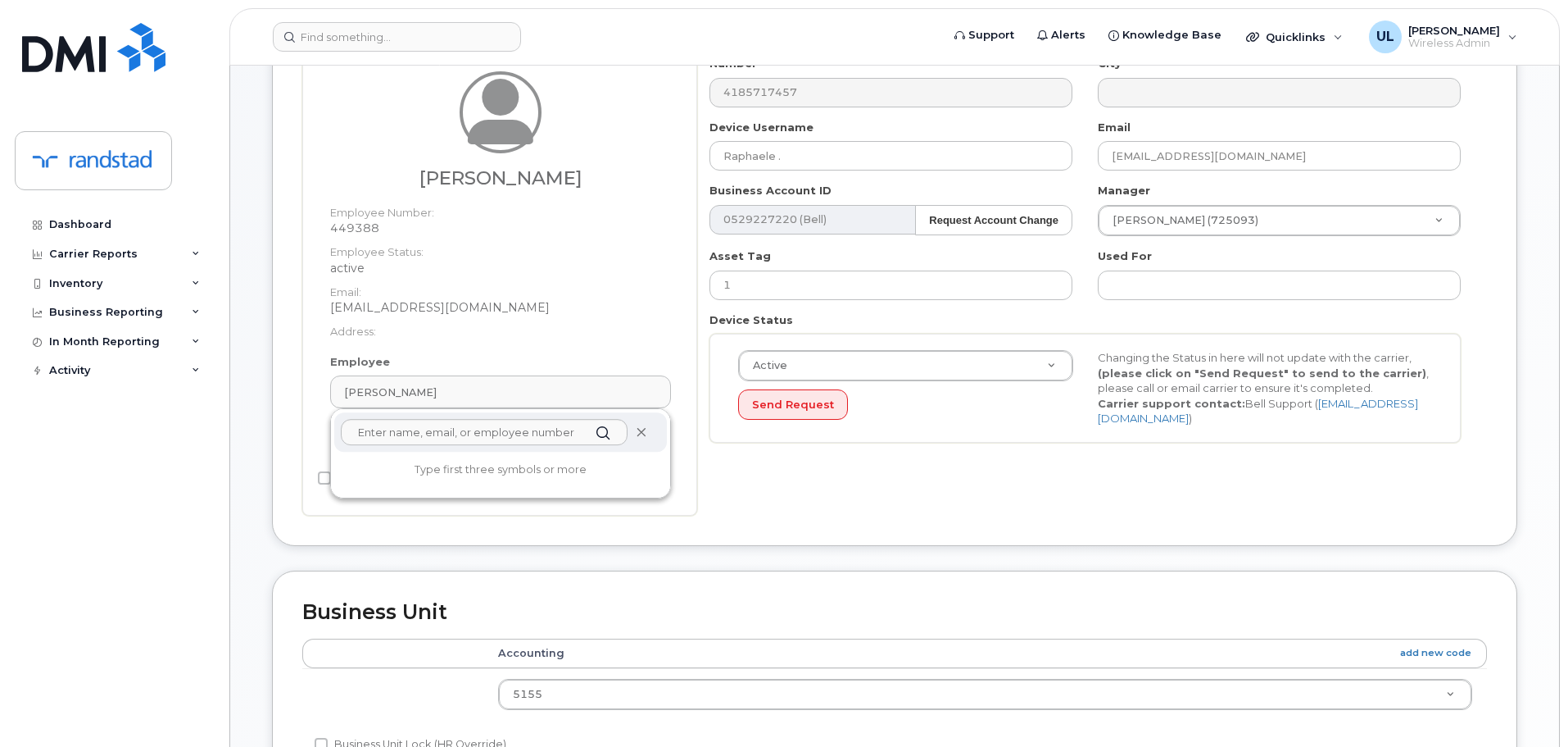
click at [640, 434] on icon at bounding box center [641, 432] width 11 height 11
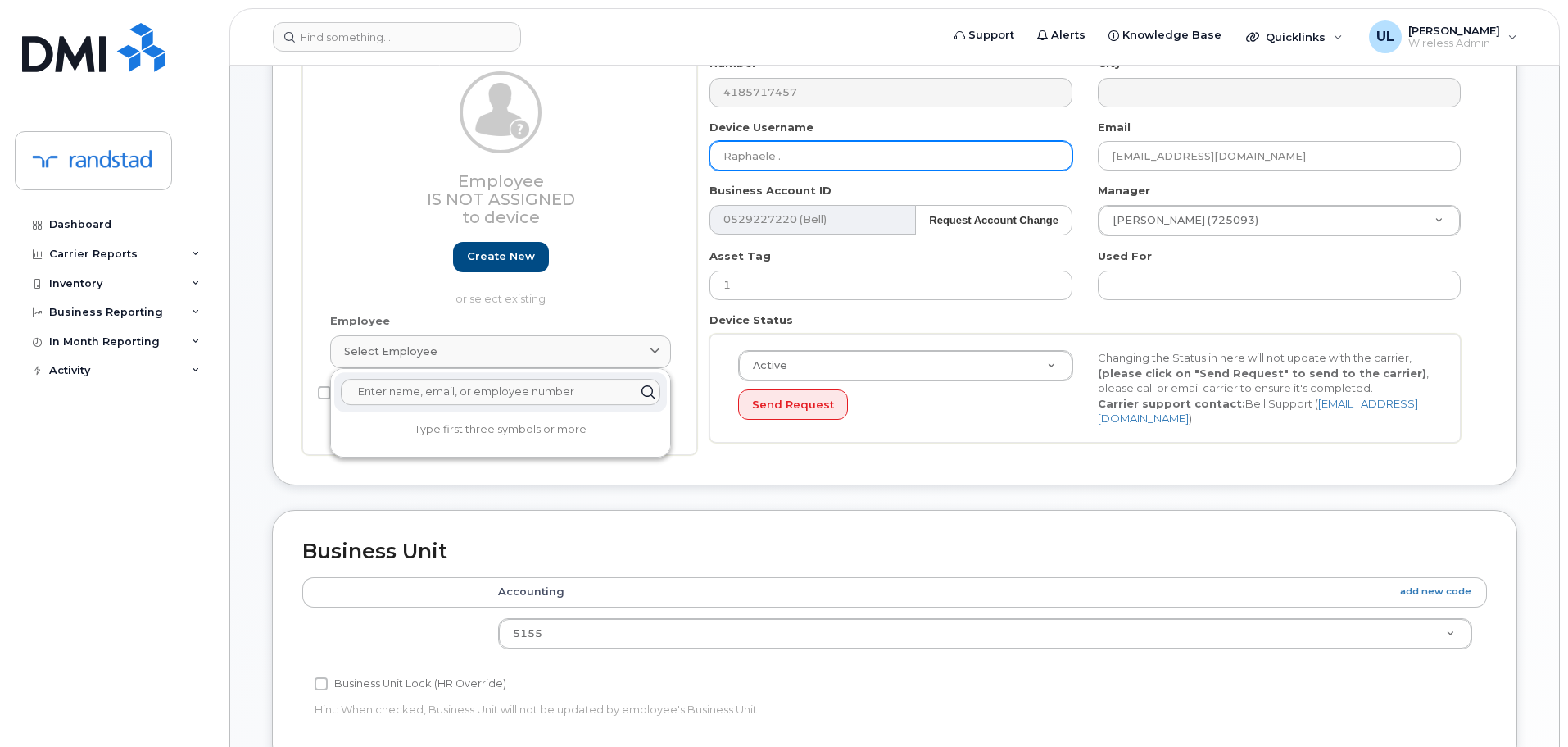
click at [855, 161] on input "Raphaele ." at bounding box center [891, 155] width 362 height 30
paste input "[PERSON_NAME] [PERSON_NAME]"
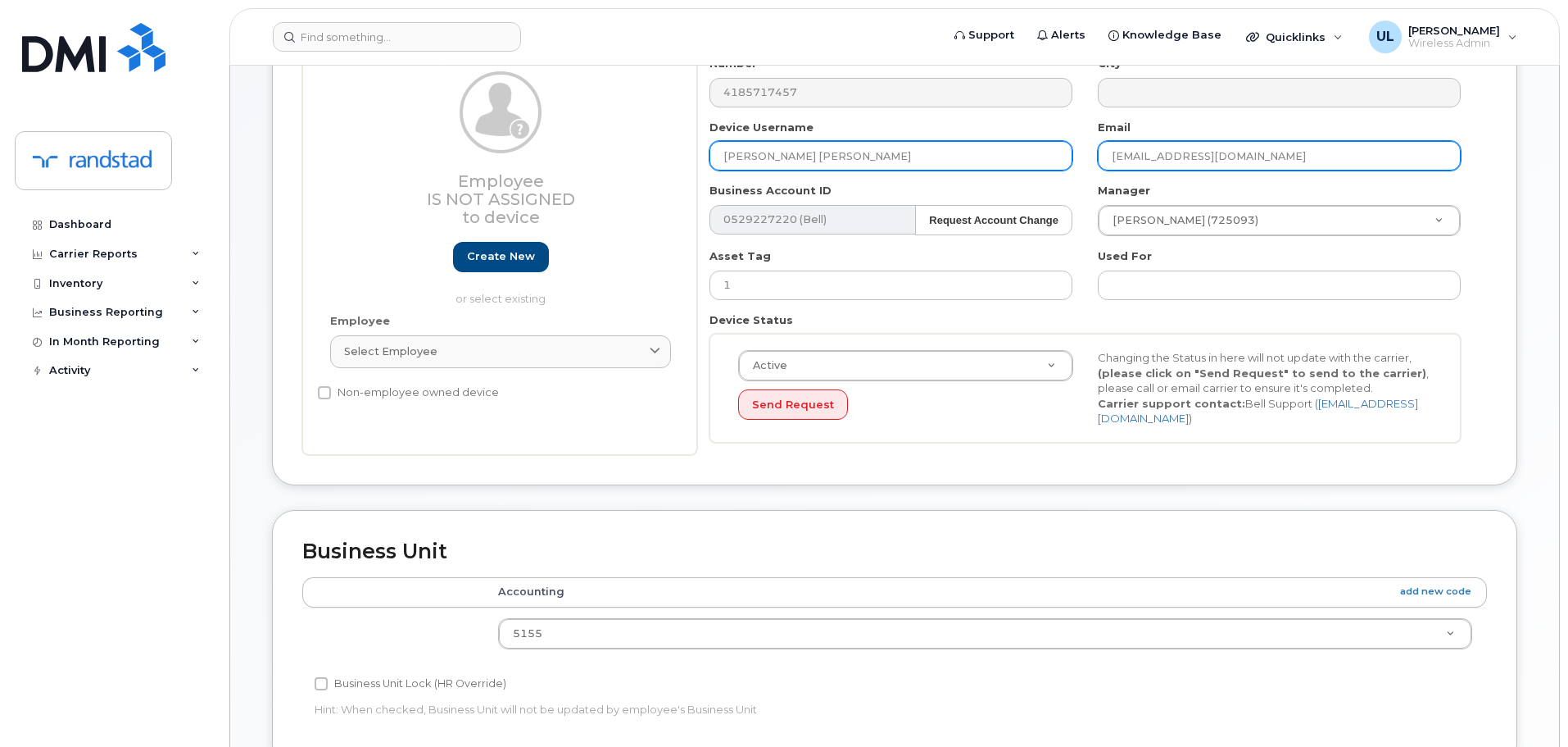
type input "[PERSON_NAME] [PERSON_NAME]"
click at [1257, 161] on input "Raphaele.St-SauveurBrien@randstad.ca" at bounding box center [1279, 155] width 362 height 30
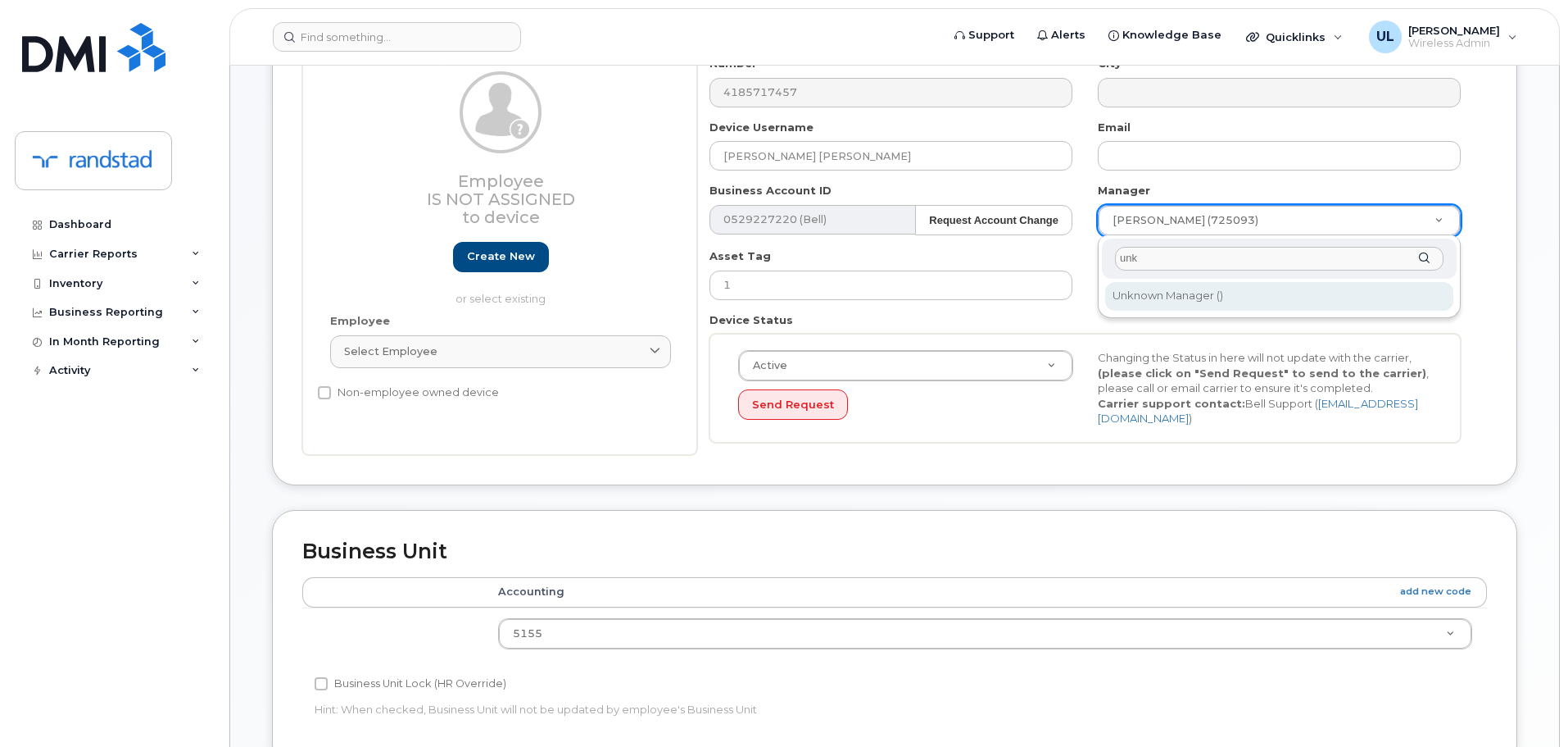
type input "unk"
type input "281330"
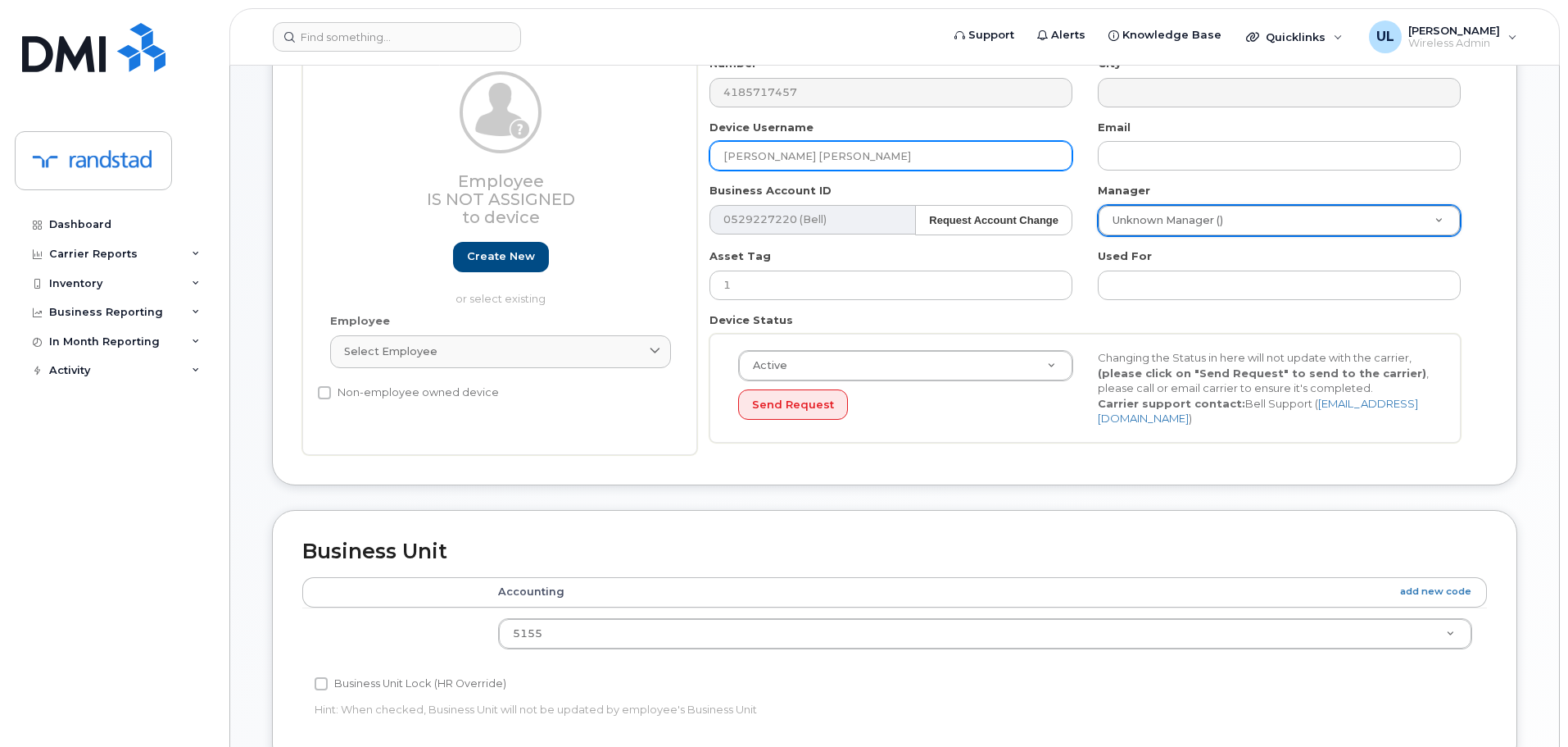
click at [857, 170] on input "[PERSON_NAME] [PERSON_NAME]" at bounding box center [891, 155] width 362 height 30
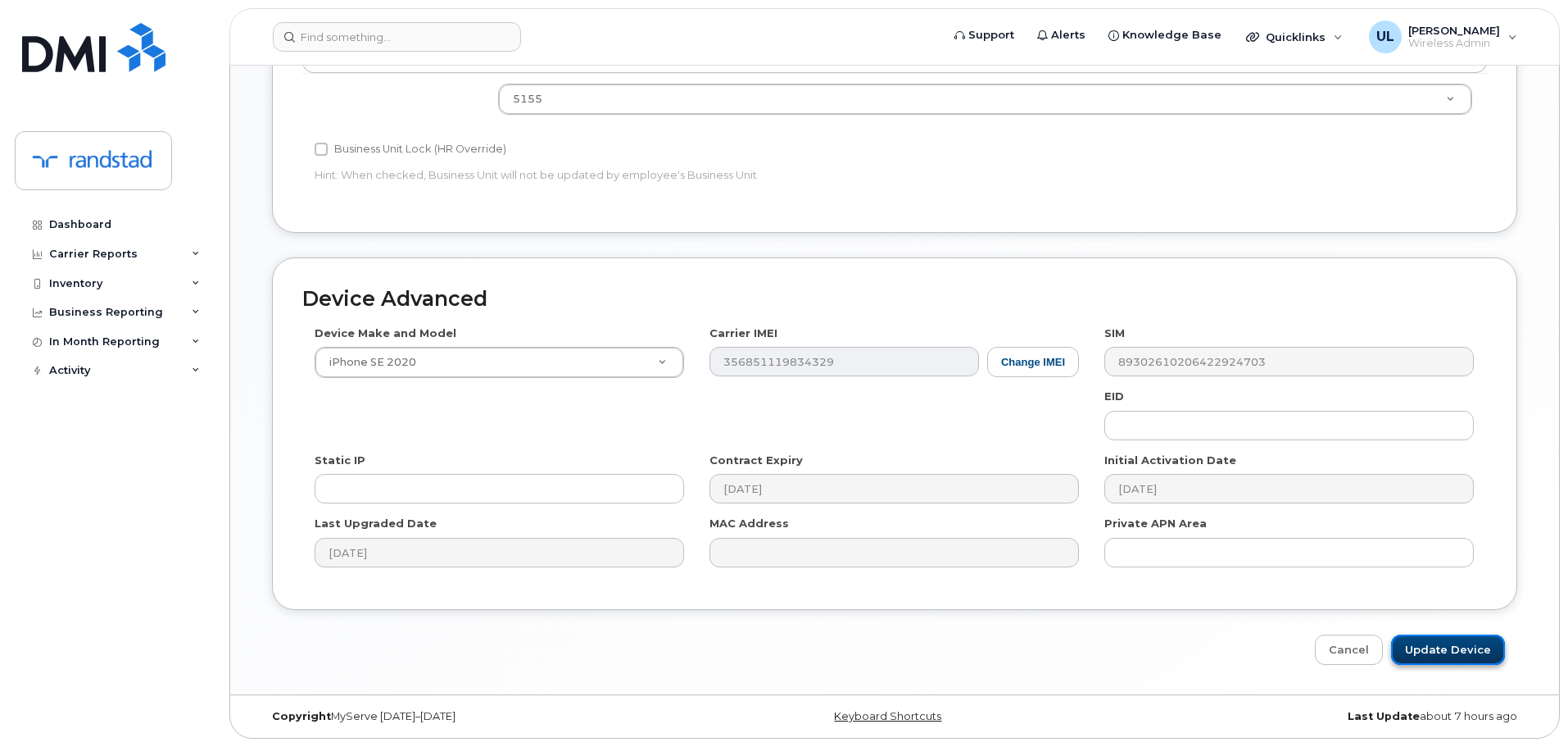
click at [1492, 652] on input "Update Device" at bounding box center [1448, 650] width 114 height 31
type input "Saving..."
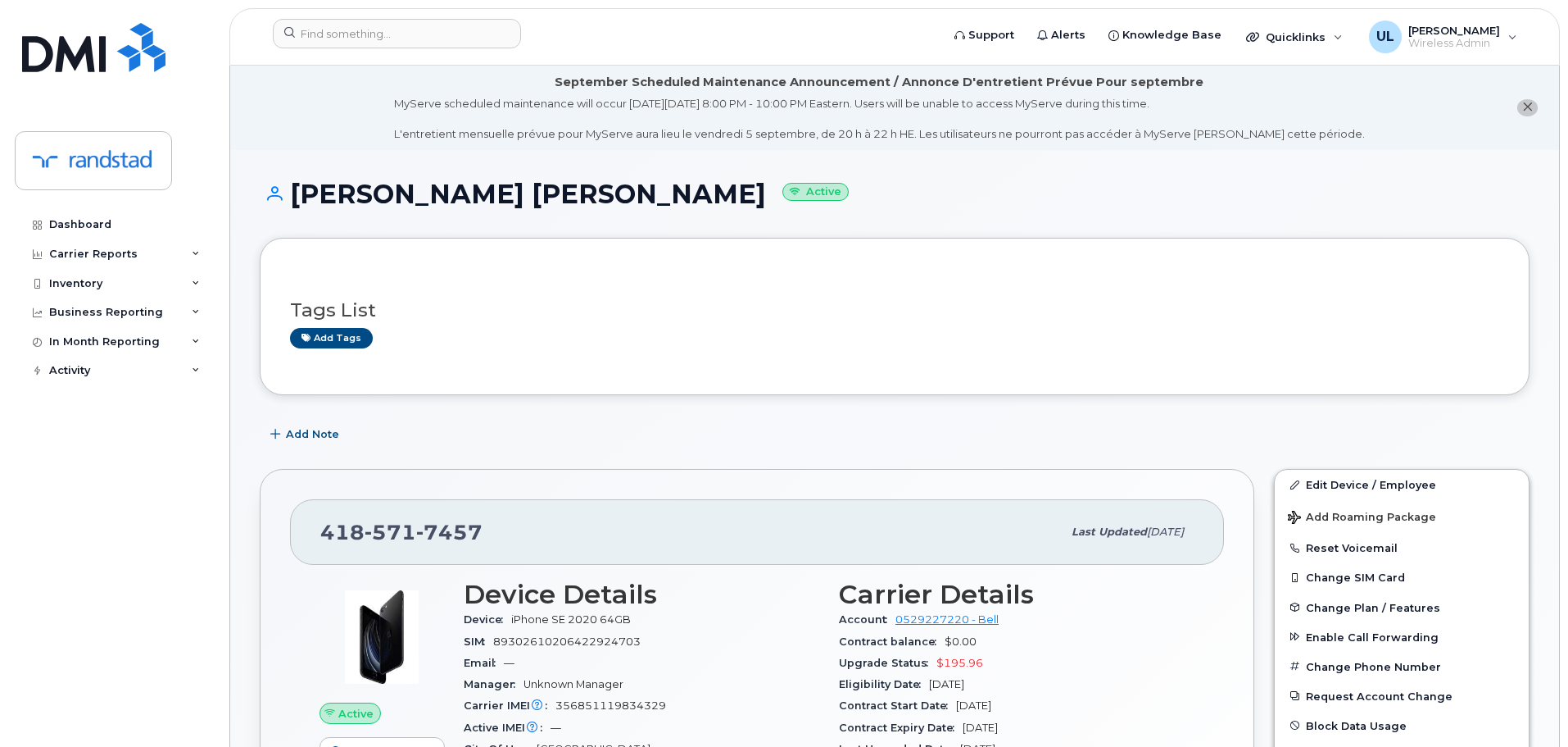
click at [453, 524] on span "7457" at bounding box center [449, 531] width 67 height 24
copy span "[PHONE_NUMBER]"
